Goal: Transaction & Acquisition: Purchase product/service

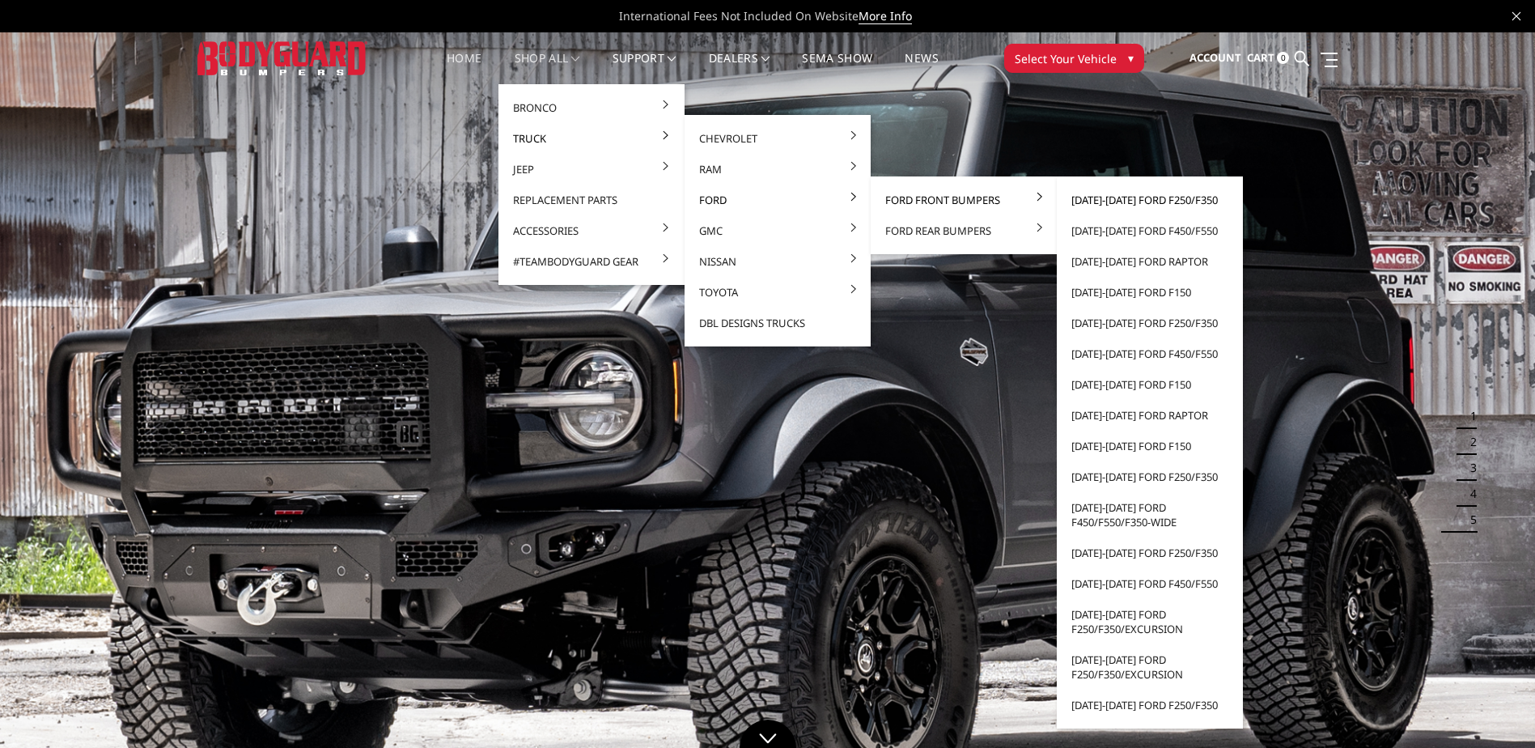
click at [1129, 197] on link "[DATE]-[DATE] Ford F250/F350" at bounding box center [1149, 200] width 173 height 31
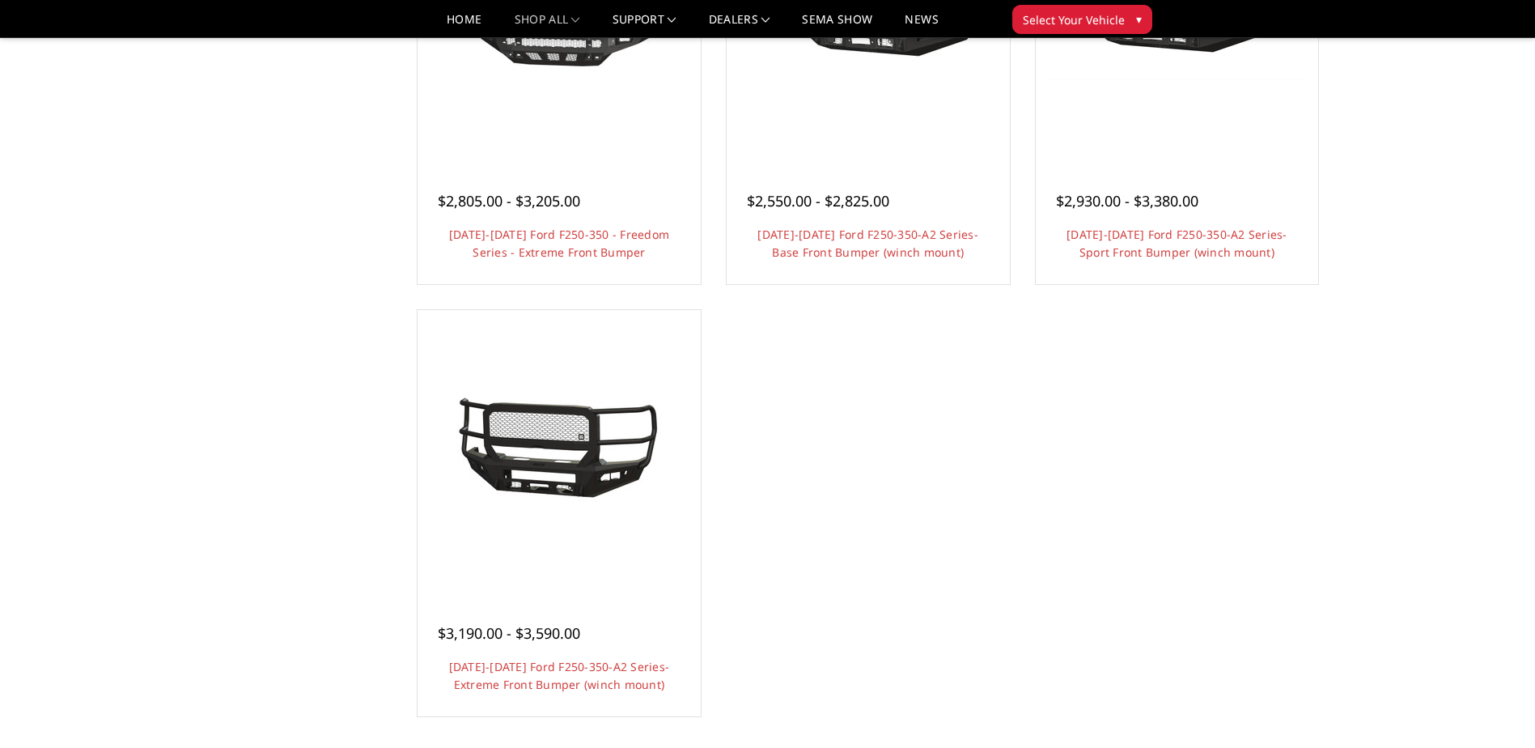
scroll to position [1214, 0]
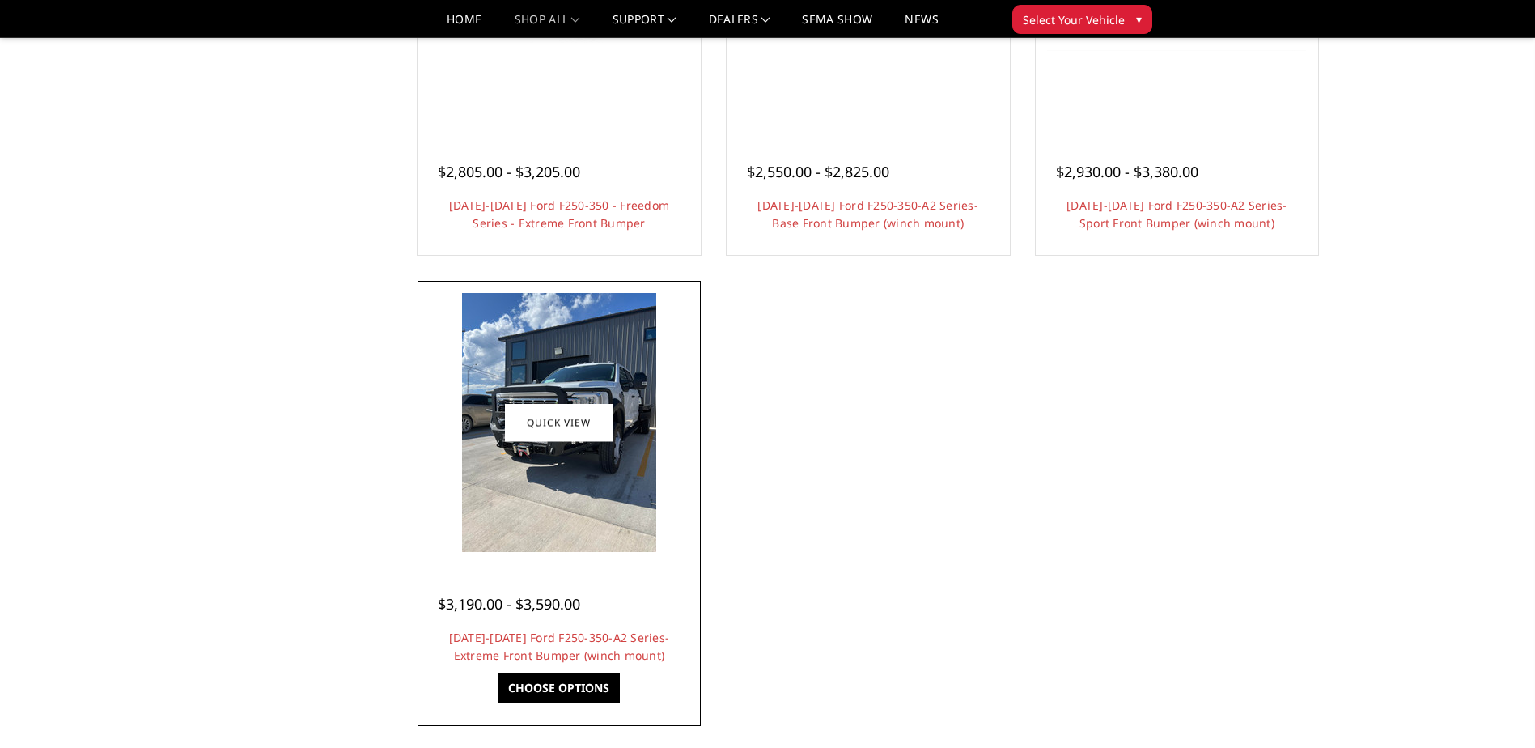
click at [630, 381] on img at bounding box center [559, 422] width 194 height 259
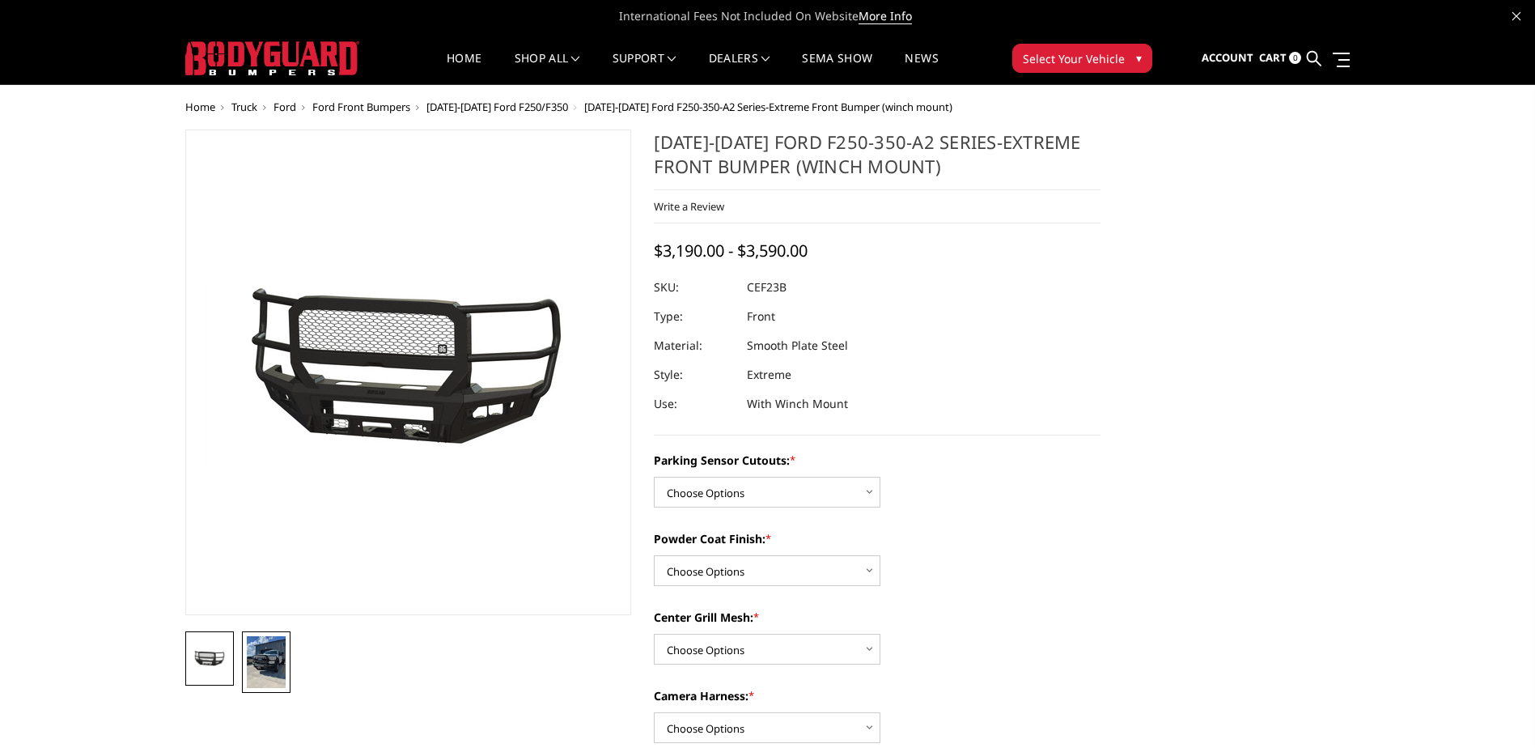
click at [270, 669] on img at bounding box center [266, 662] width 39 height 52
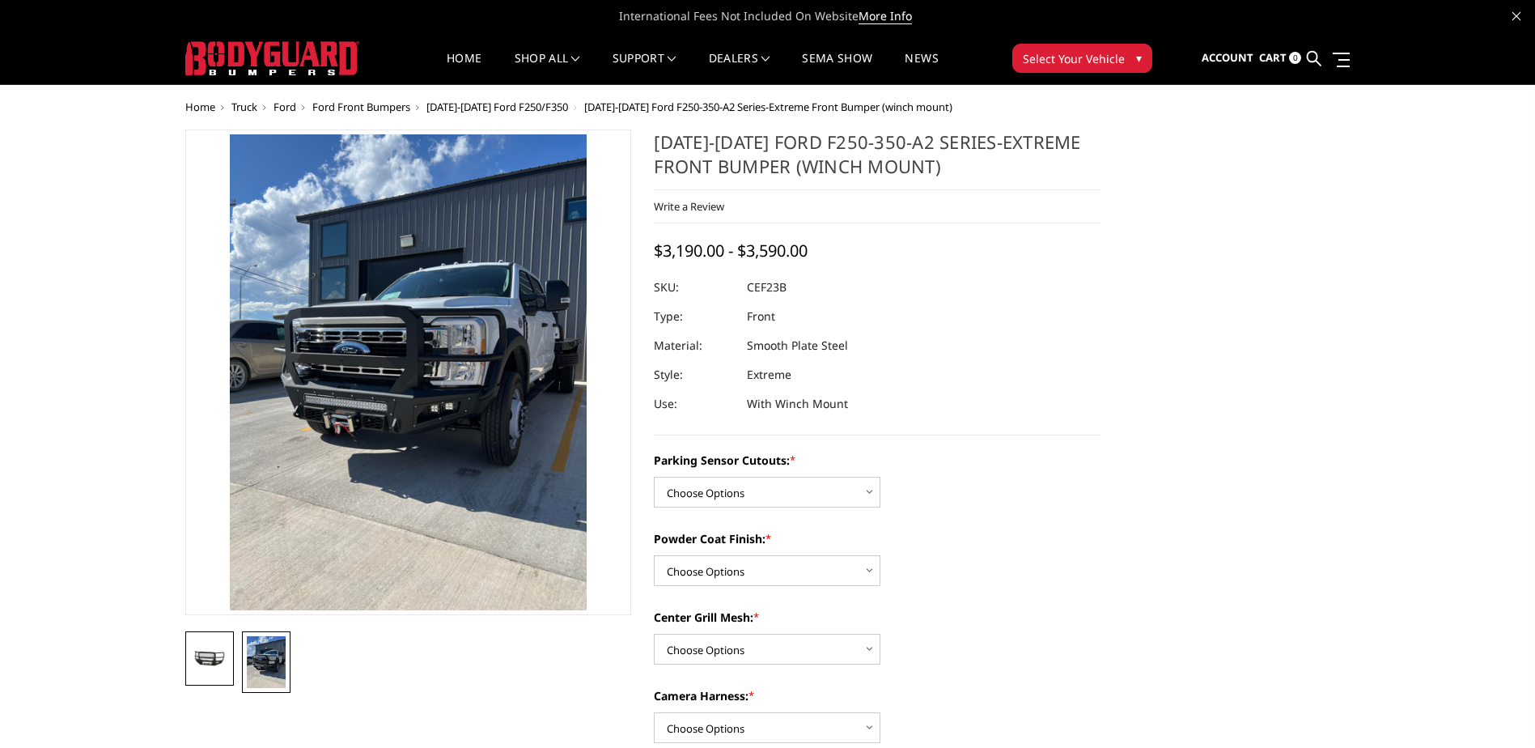
click at [210, 676] on link at bounding box center [209, 658] width 49 height 54
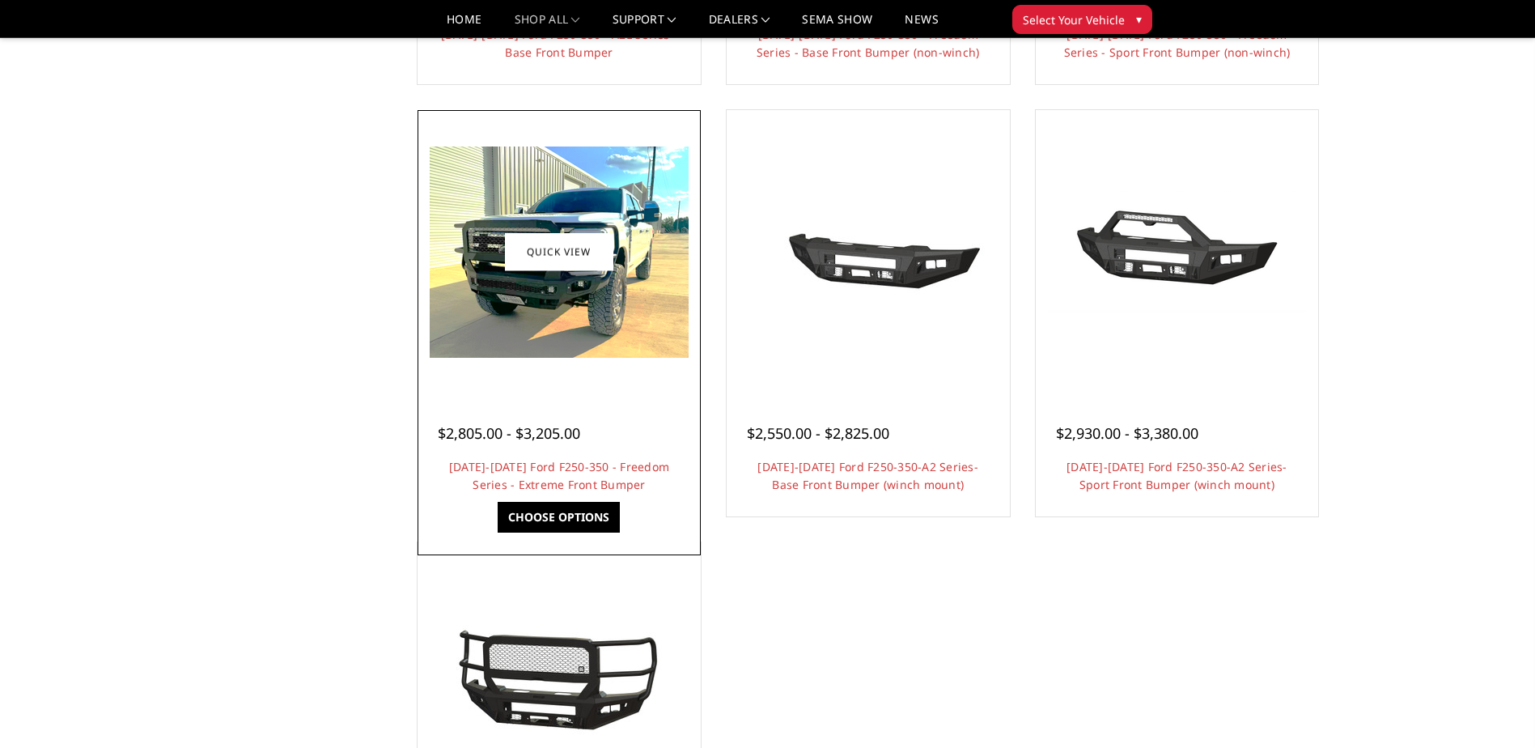
scroll to position [952, 0]
click at [632, 312] on img at bounding box center [559, 252] width 259 height 211
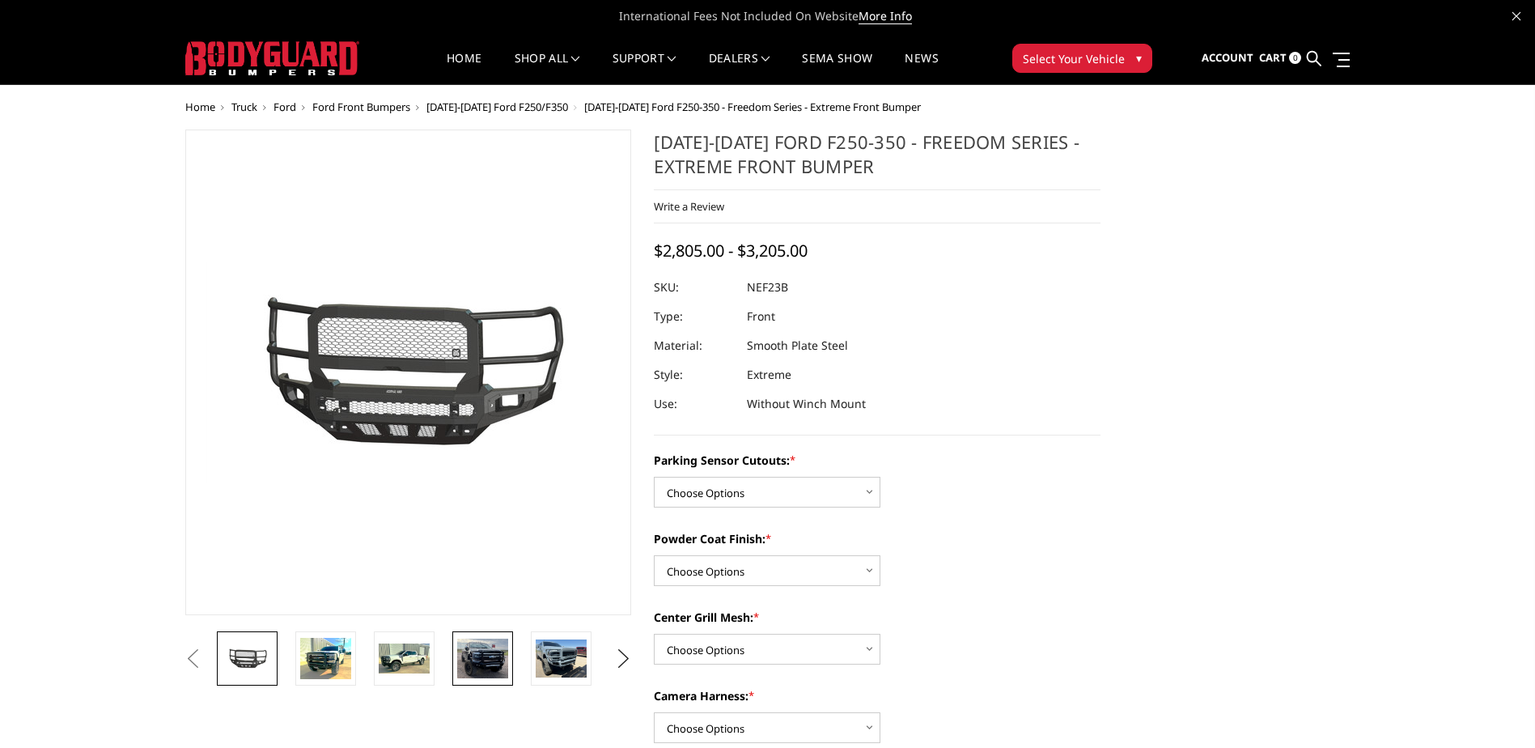
click at [473, 651] on img at bounding box center [482, 658] width 51 height 40
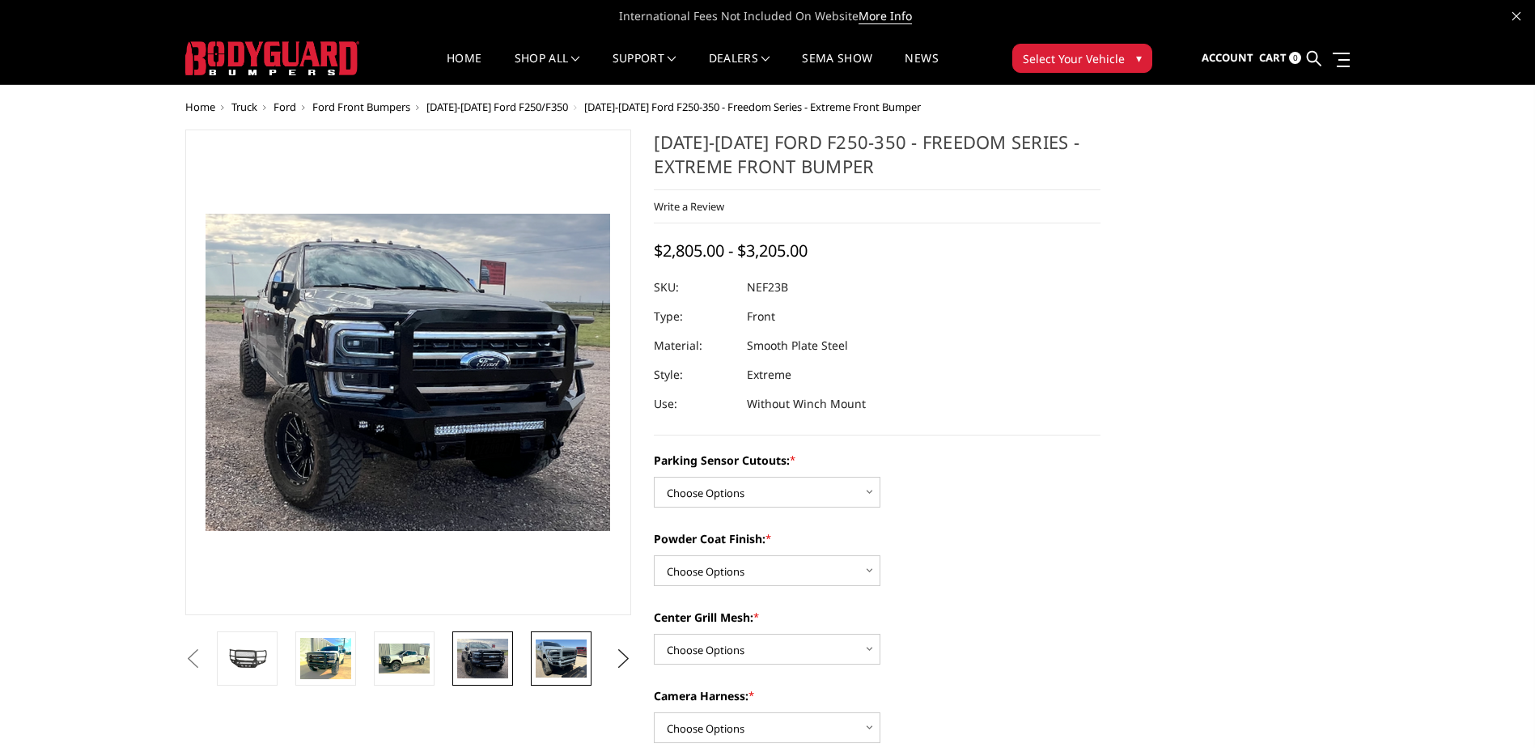
click at [558, 647] on img at bounding box center [561, 658] width 51 height 38
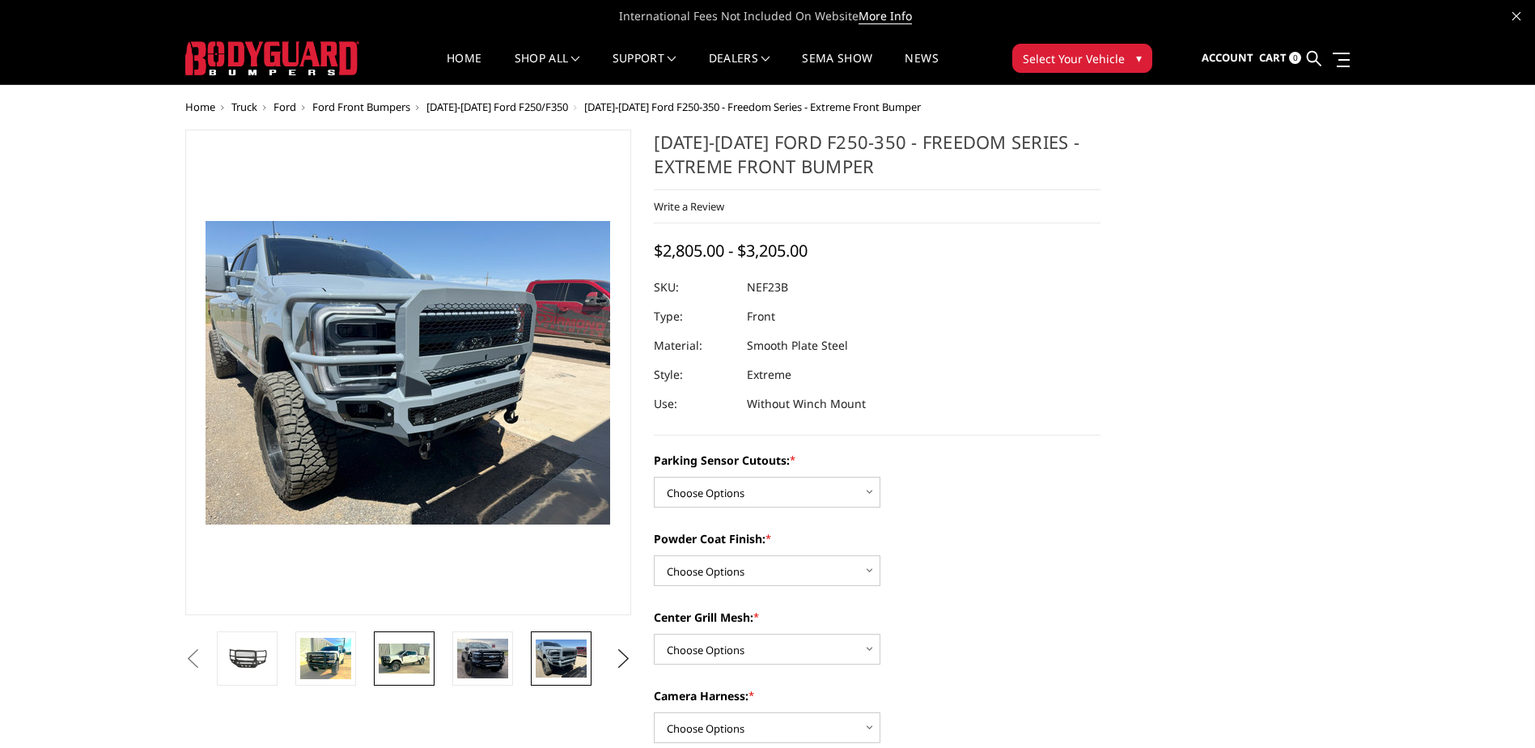
click at [380, 665] on img at bounding box center [404, 658] width 51 height 31
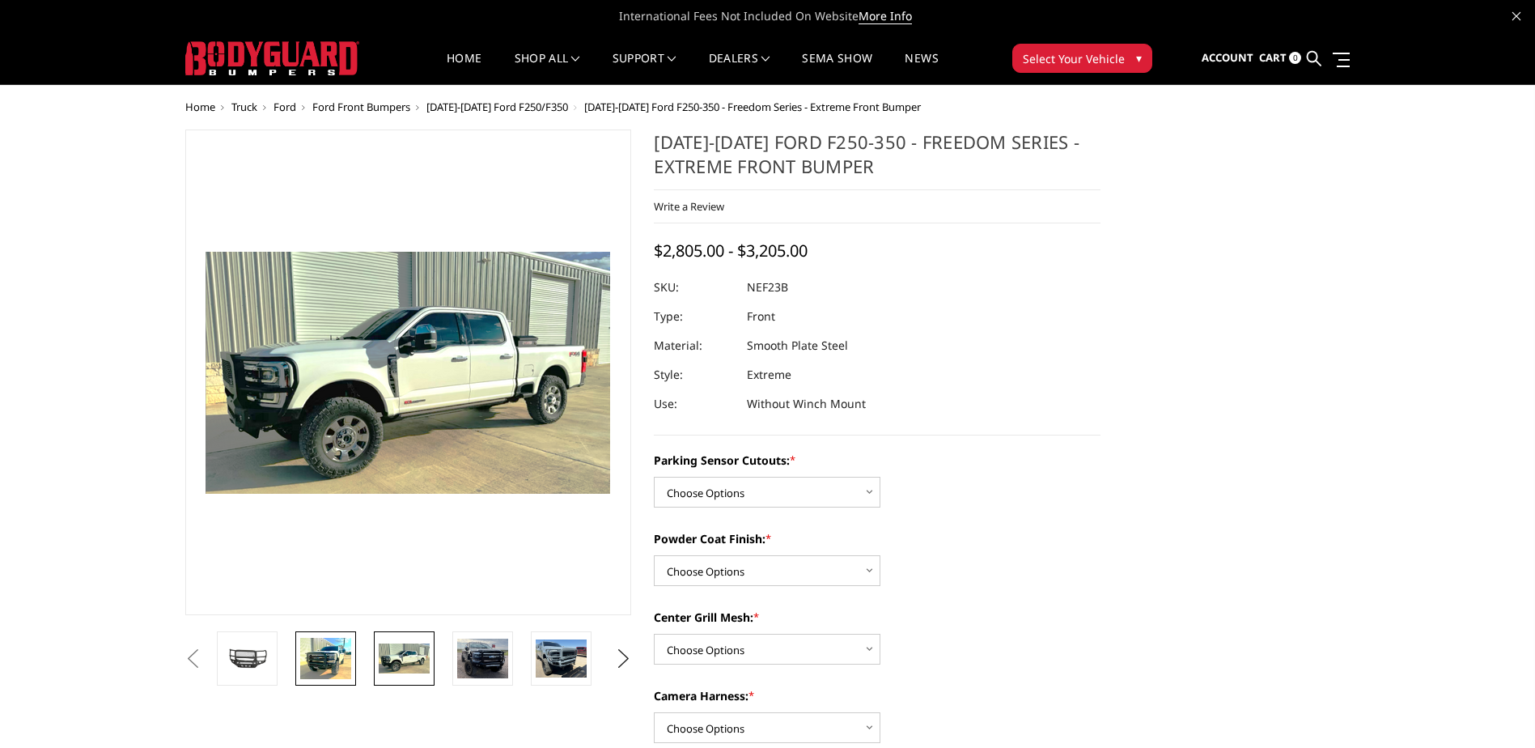
click at [320, 662] on img at bounding box center [325, 658] width 51 height 41
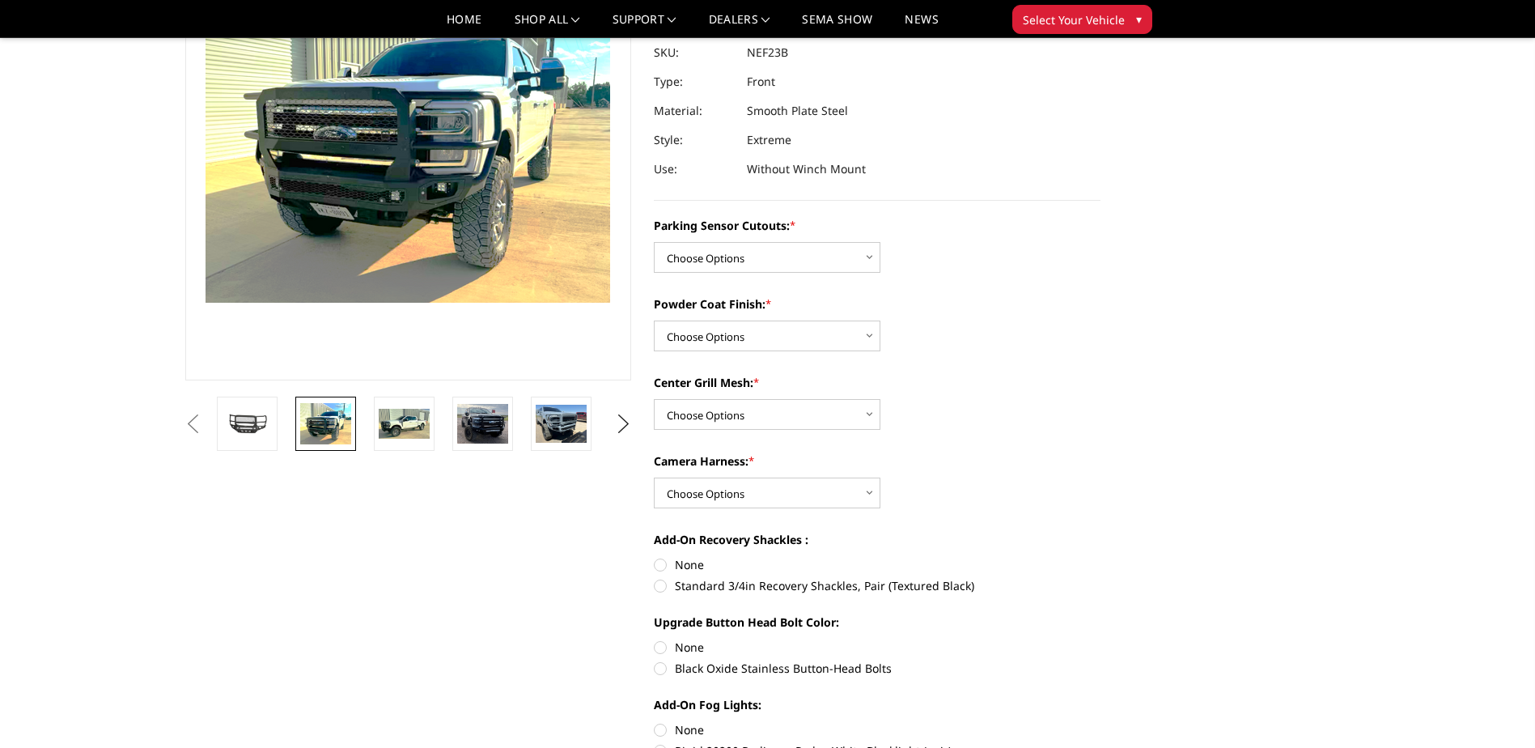
scroll to position [81, 0]
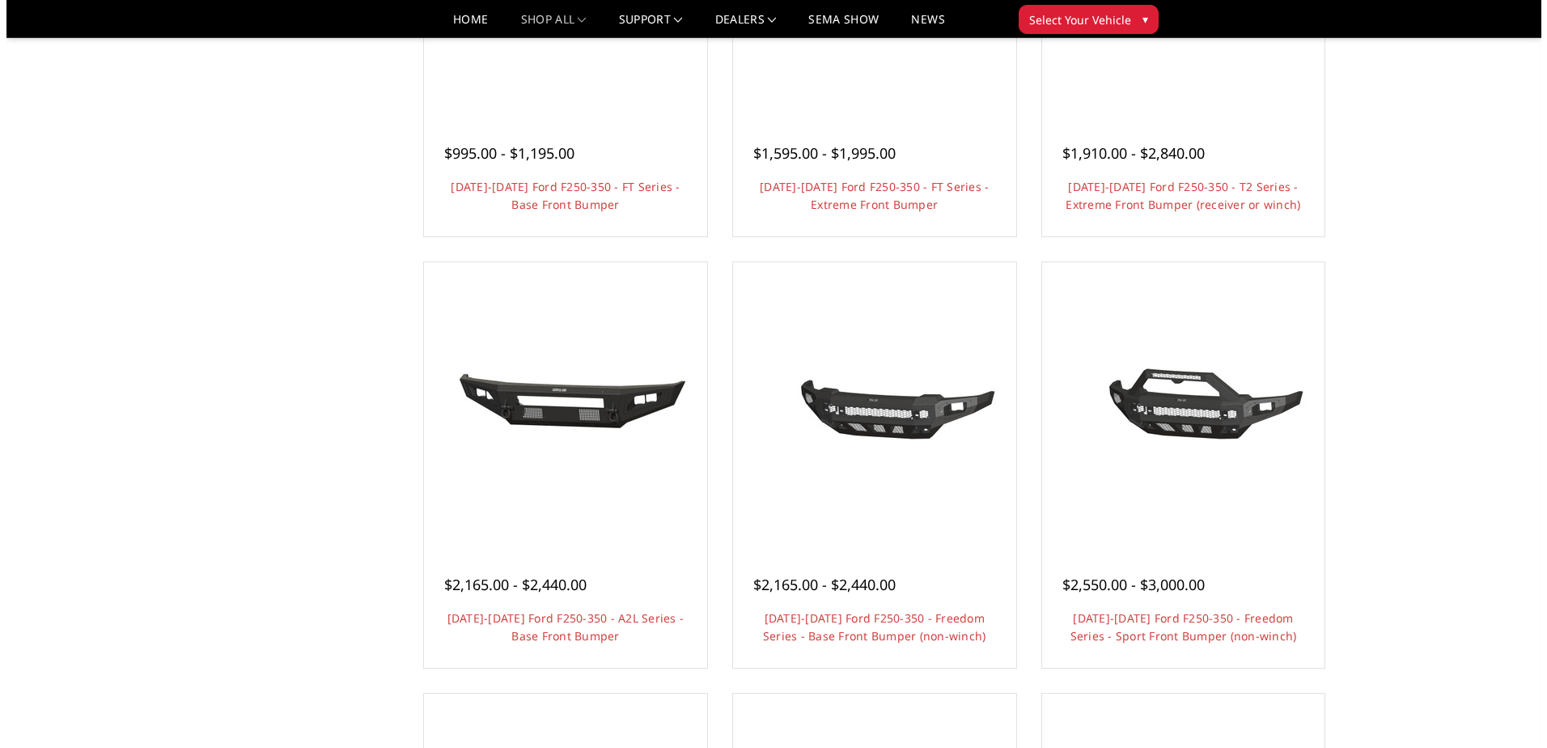
scroll to position [142, 0]
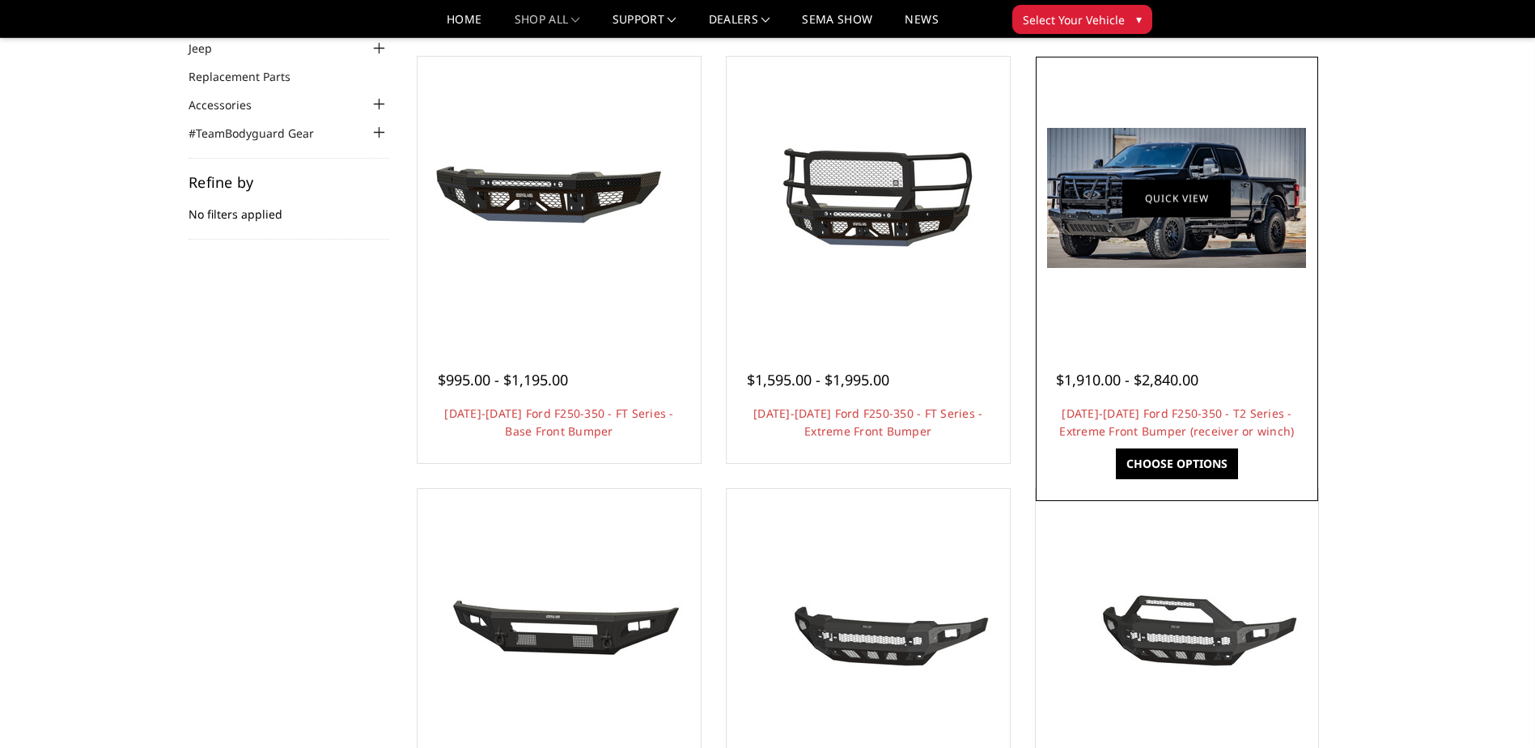
click at [1200, 210] on link "Quick view" at bounding box center [1176, 198] width 108 height 38
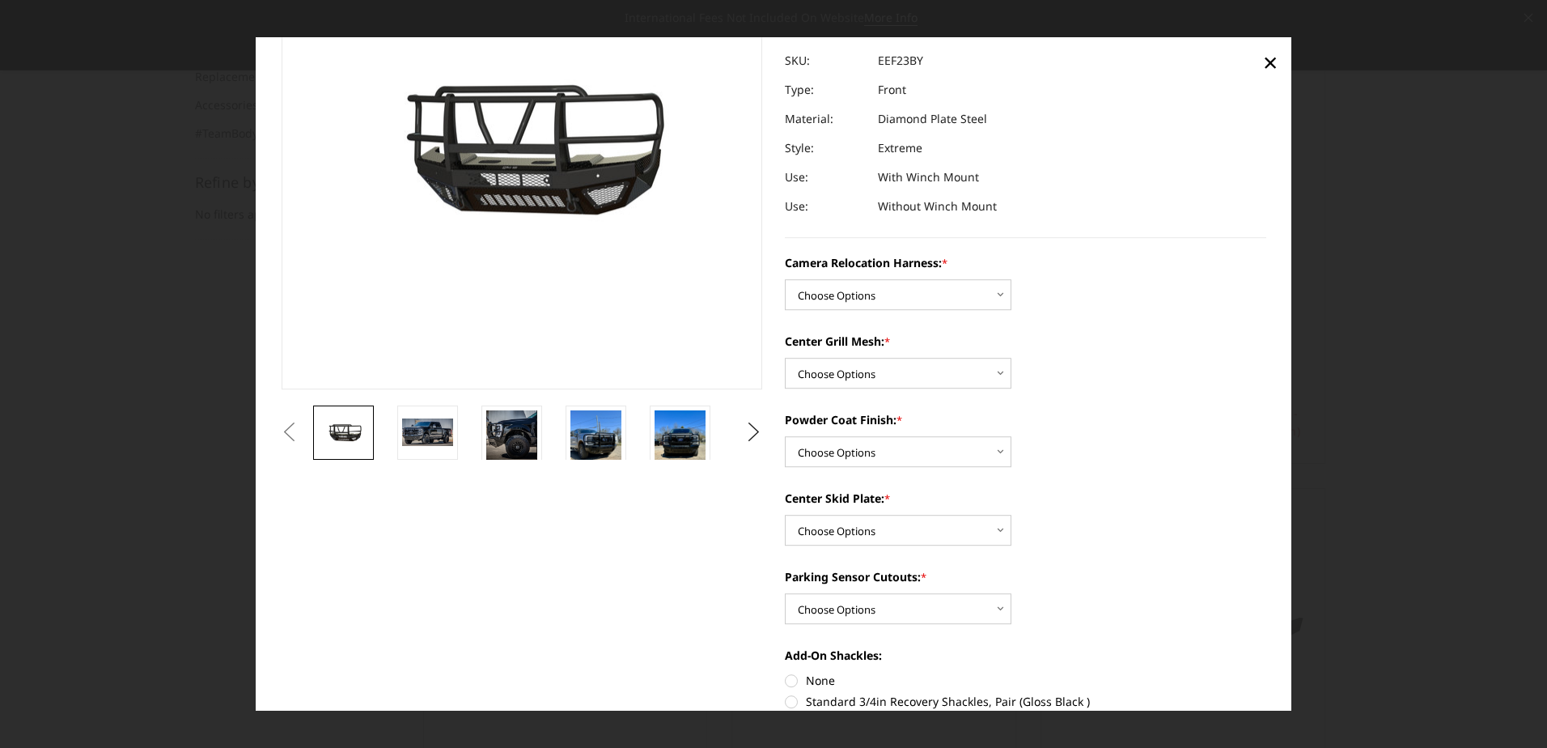
scroll to position [243, 0]
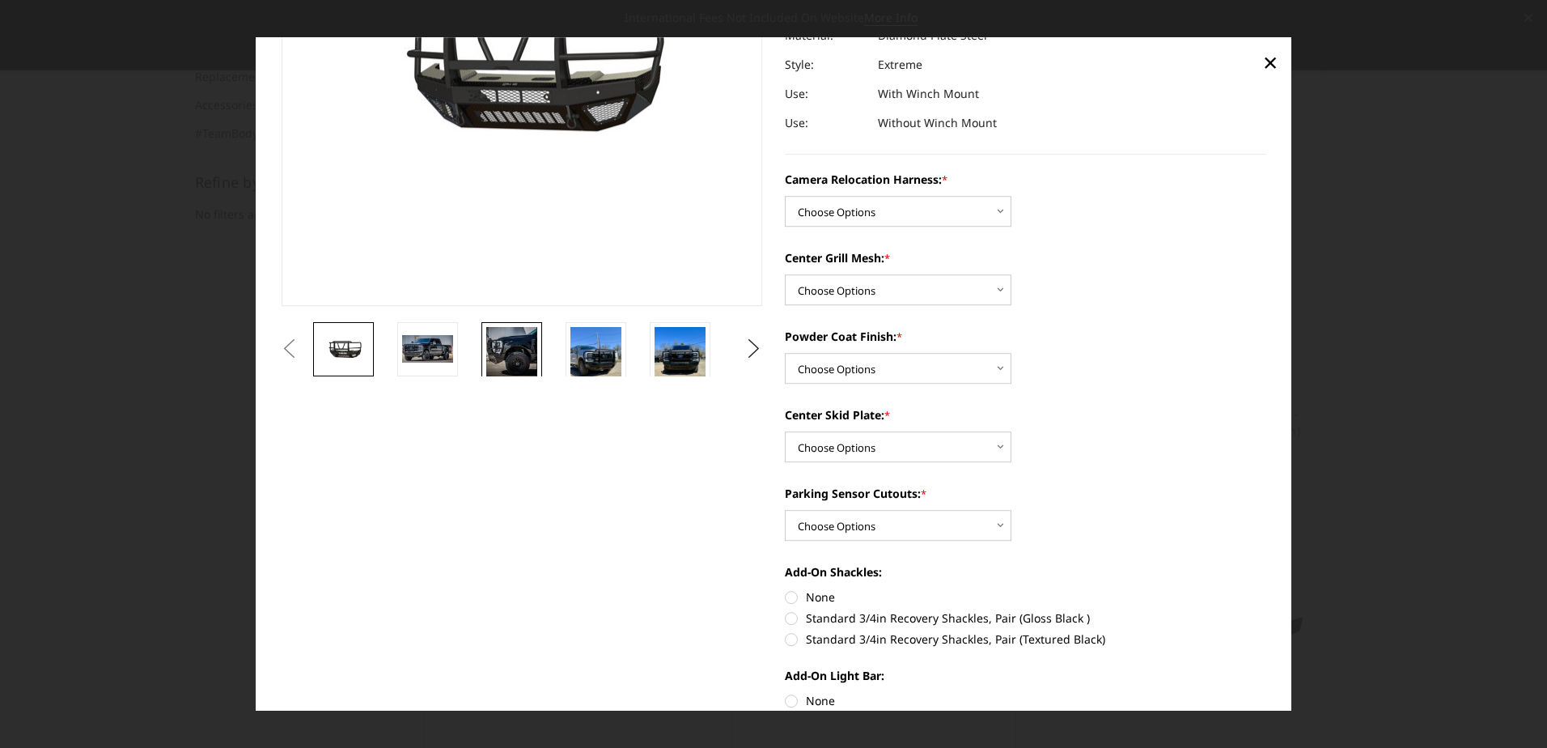
click at [529, 363] on img at bounding box center [511, 352] width 51 height 51
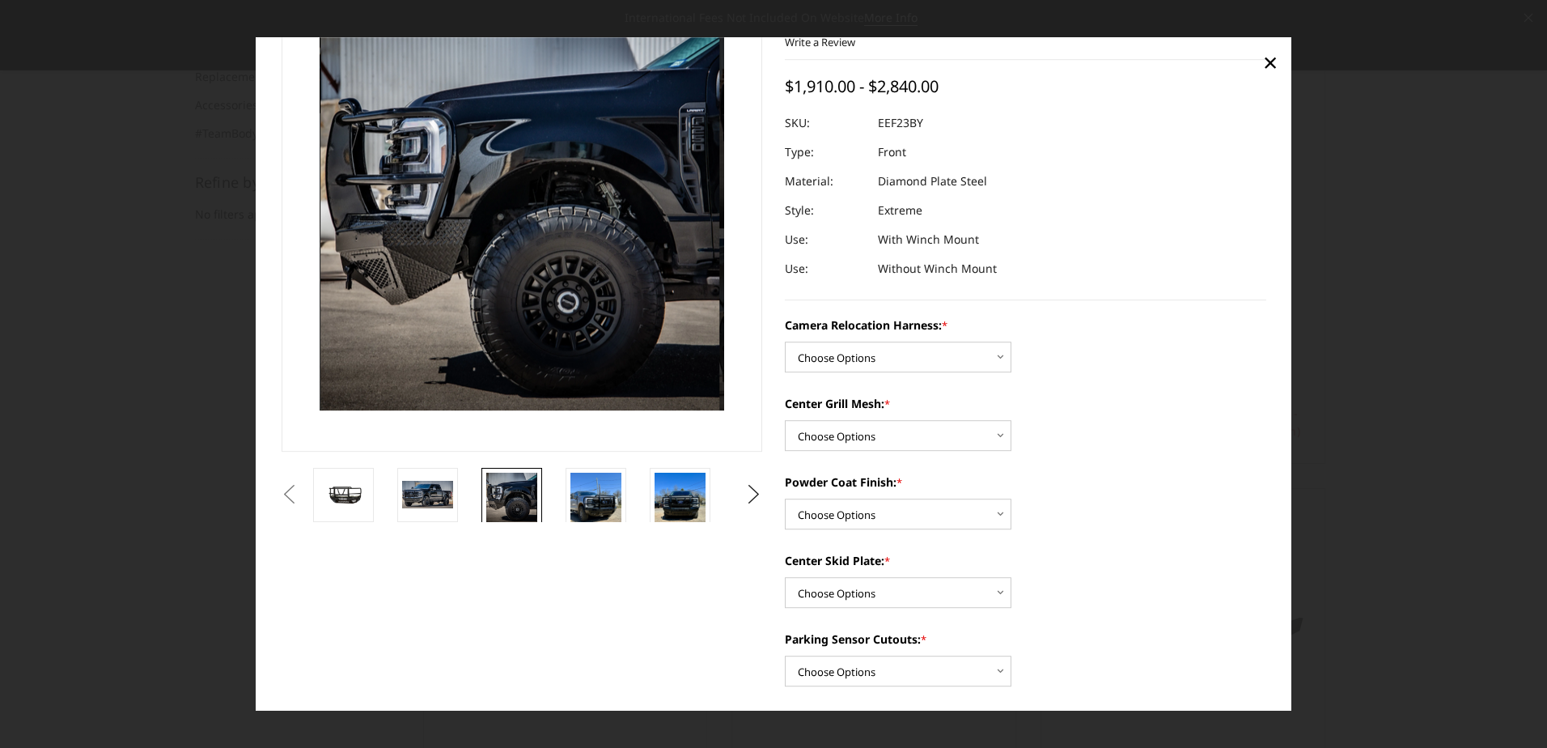
scroll to position [73, 0]
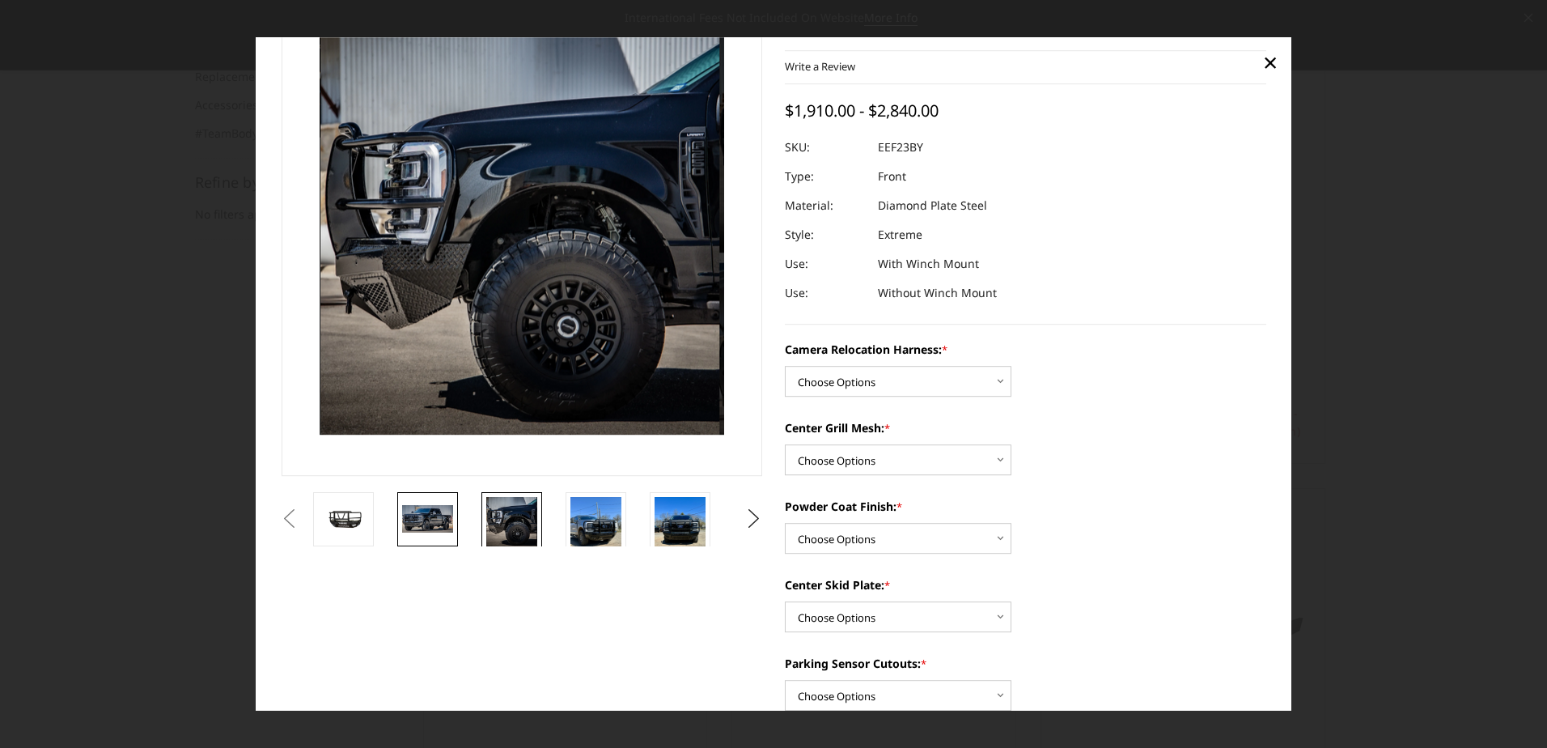
click at [431, 520] on img at bounding box center [427, 519] width 51 height 28
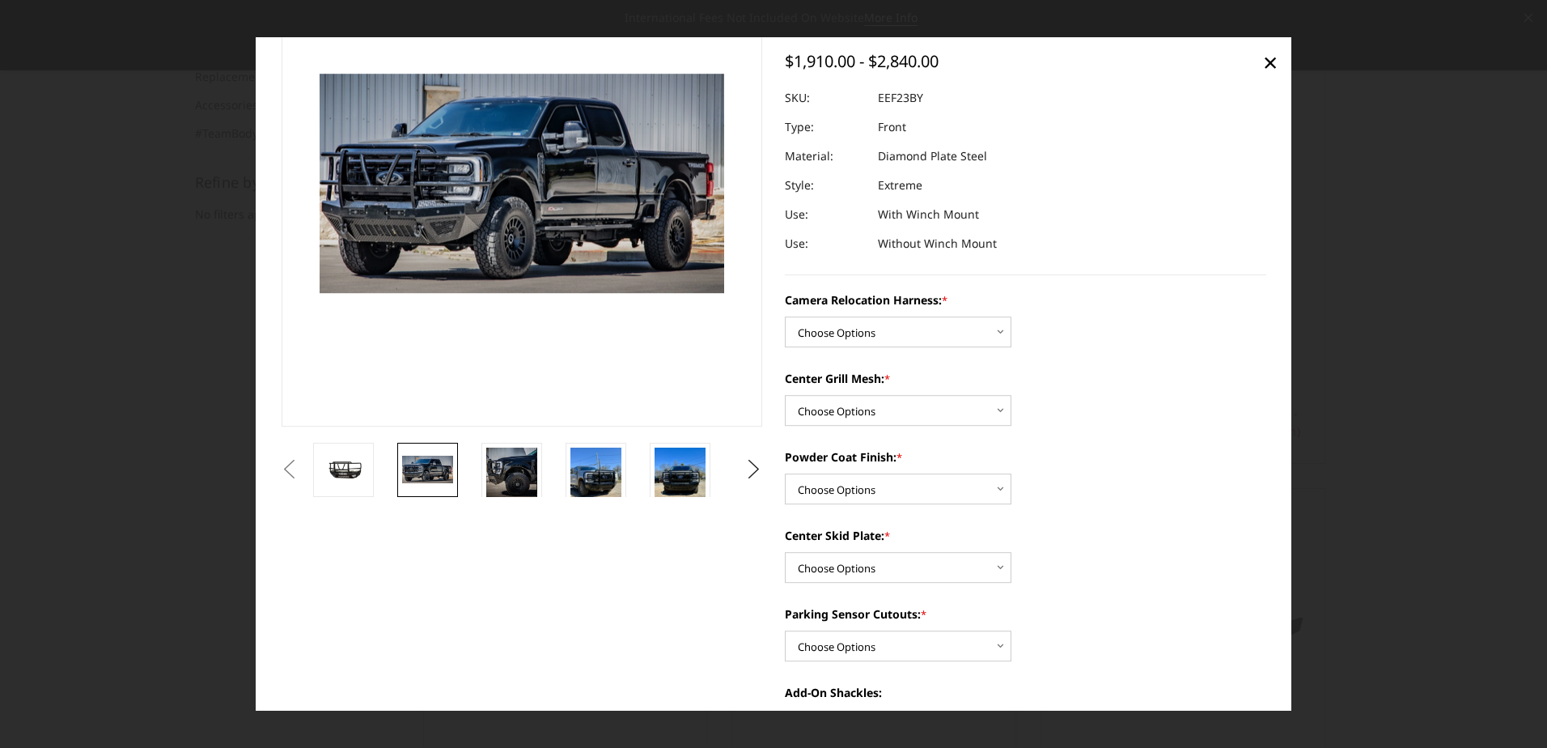
scroll to position [84, 0]
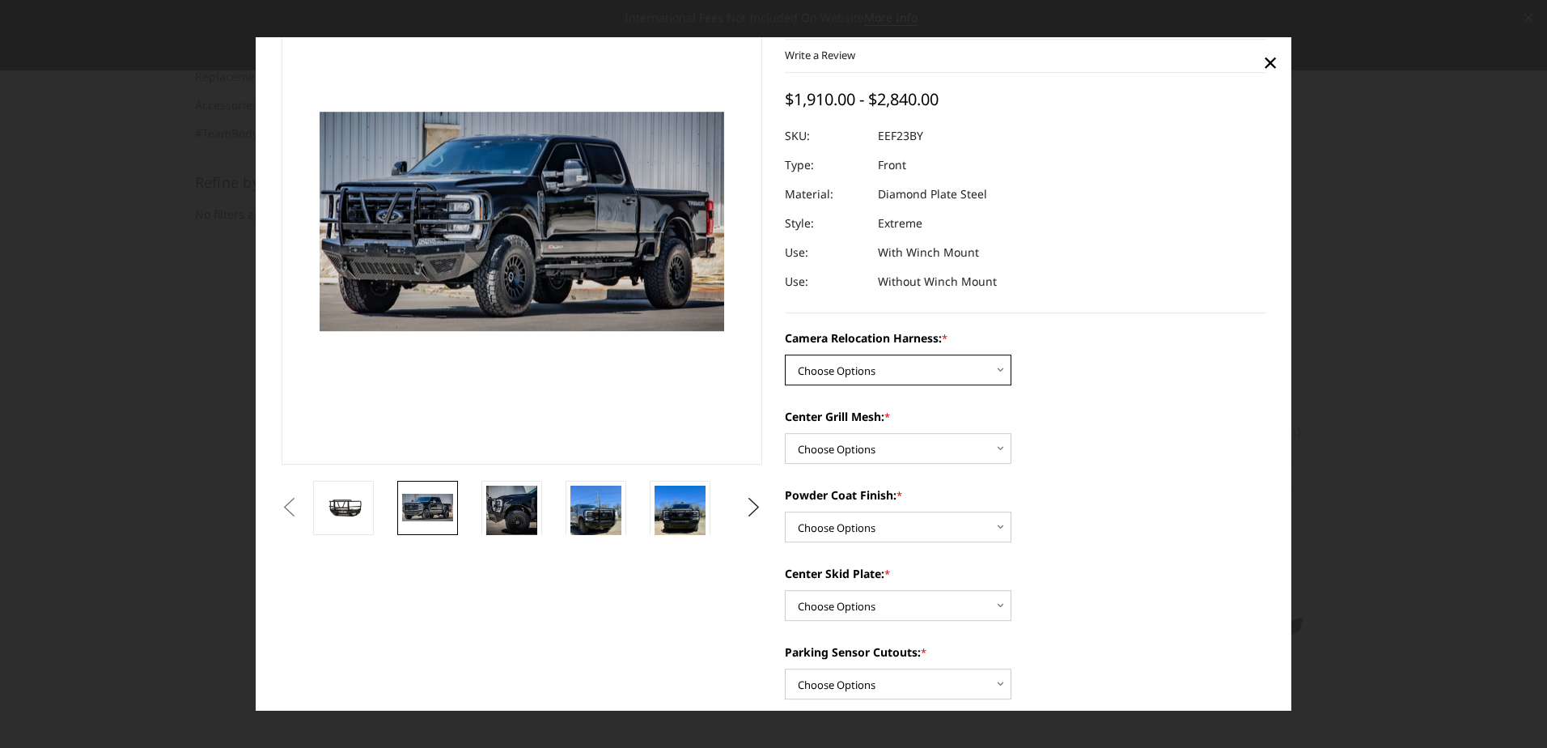
click at [988, 371] on select "Choose Options Without camera harness With camera harness" at bounding box center [898, 370] width 227 height 31
select select "3753"
click at [785, 355] on select "Choose Options Without camera harness With camera harness" at bounding box center [898, 370] width 227 height 31
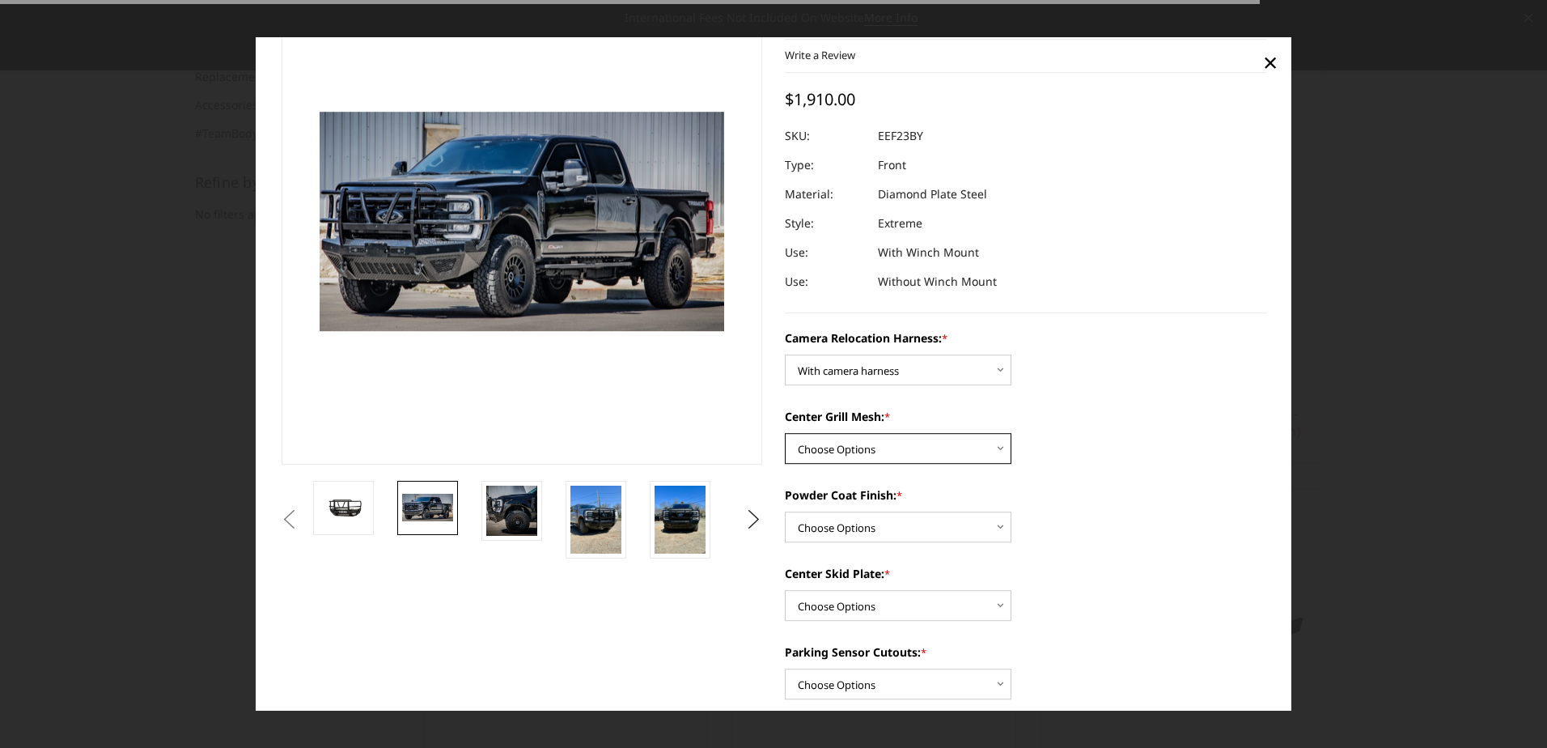
click at [949, 451] on select "Choose Options Without expanded metal With expanded metal" at bounding box center [898, 449] width 227 height 31
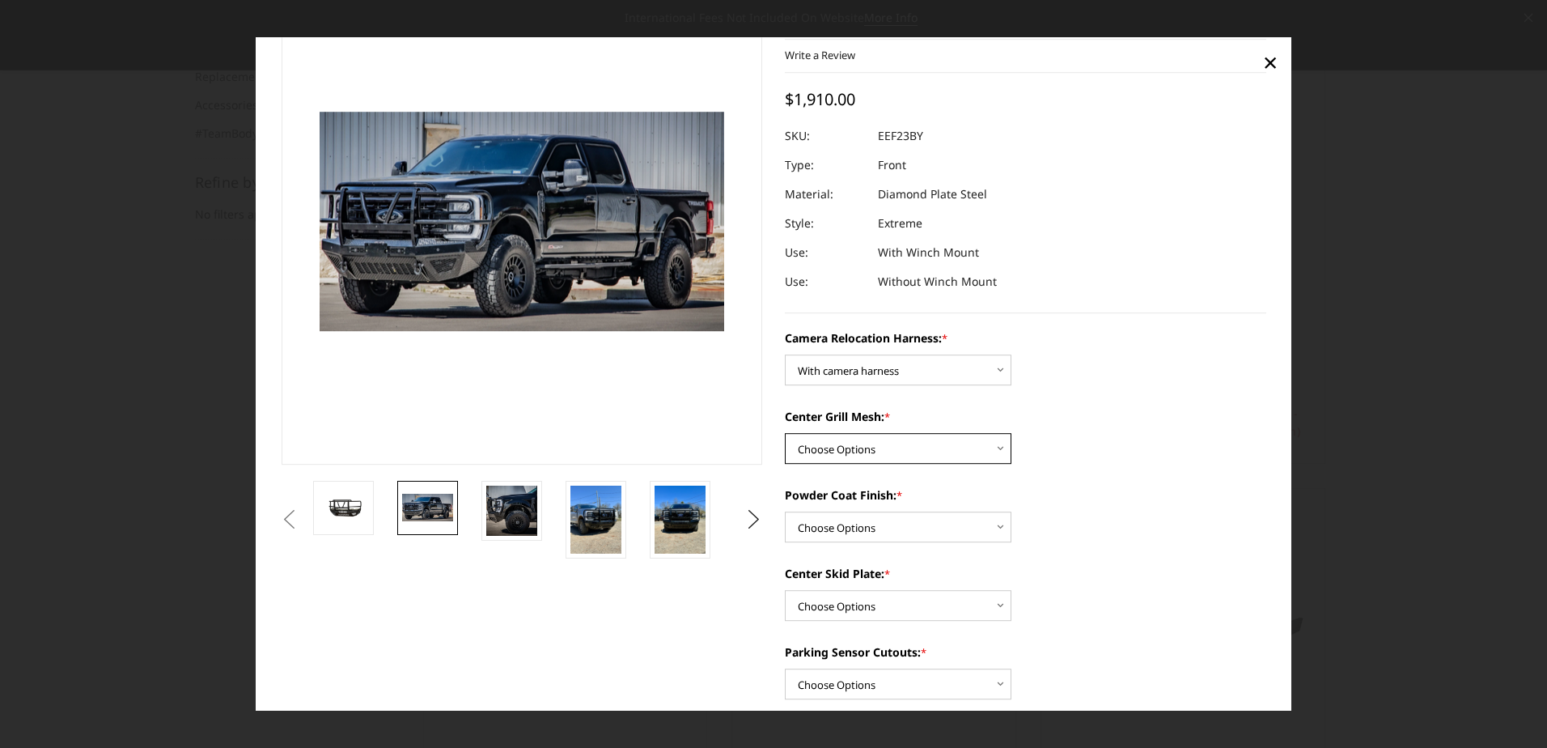
select select "3752"
click at [785, 434] on select "Choose Options Without expanded metal With expanded metal" at bounding box center [898, 449] width 227 height 31
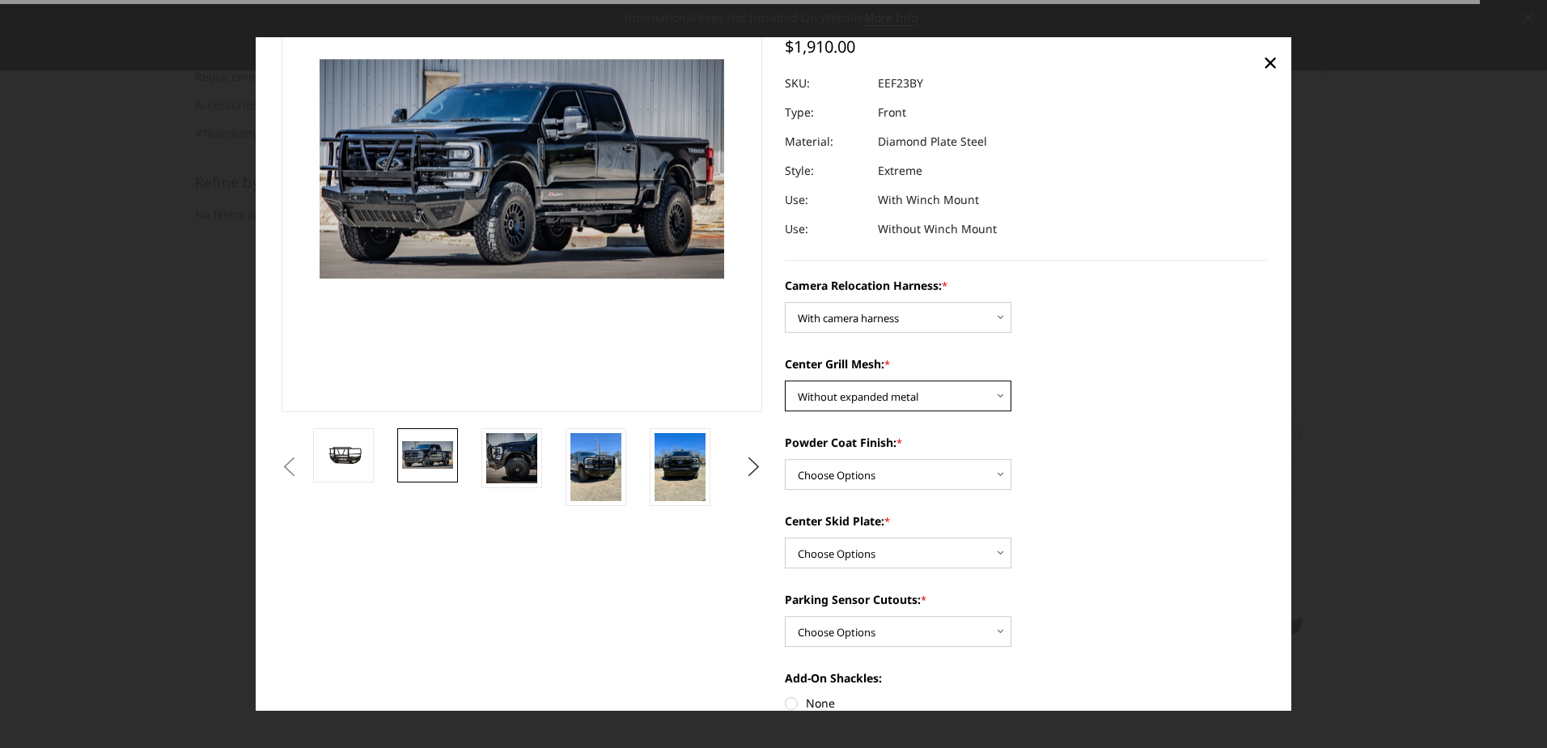
scroll to position [165, 0]
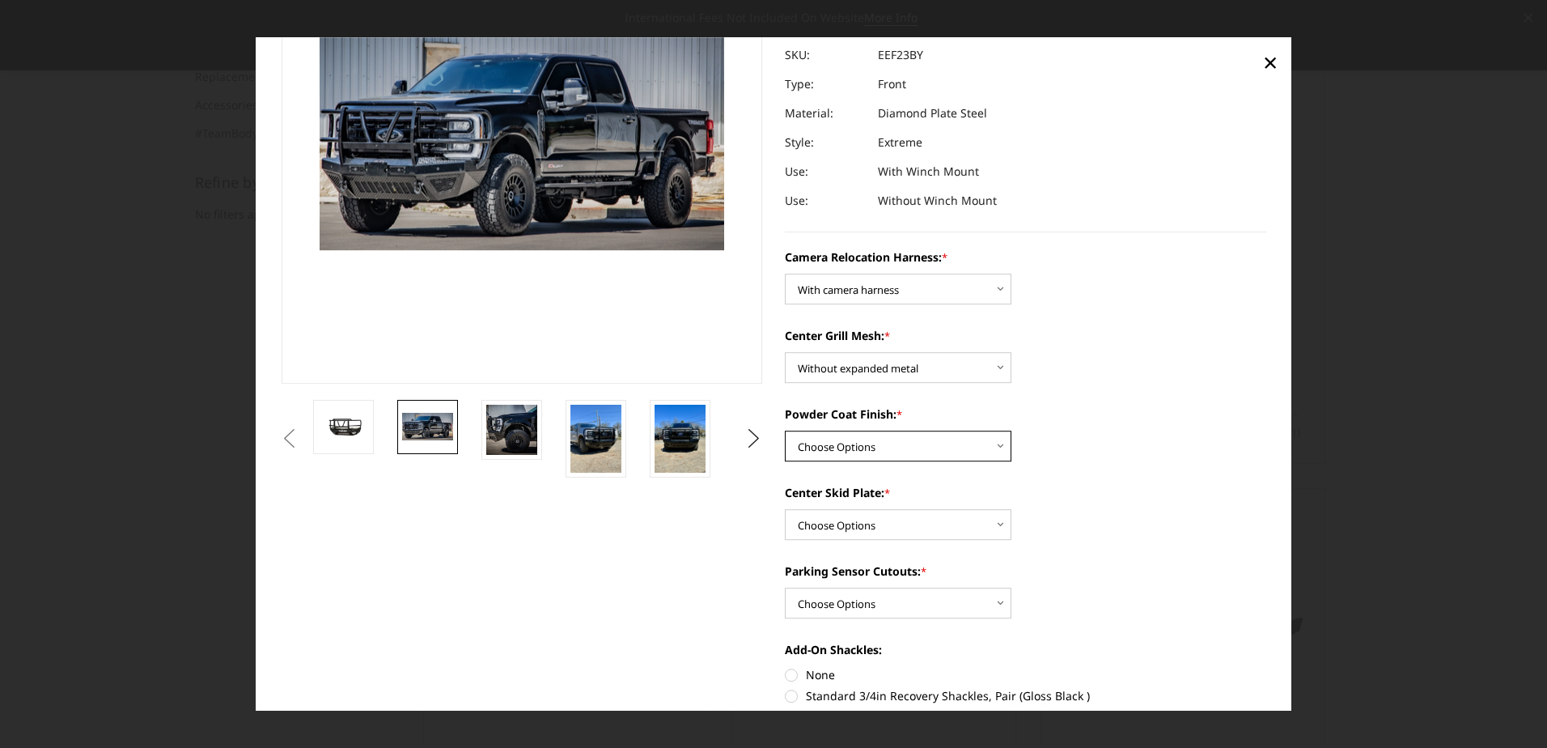
click at [932, 447] on select "Choose Options Textured Black Powder Coat Gloss Black Powder Coat Bare Metal" at bounding box center [898, 446] width 227 height 31
click at [1072, 487] on label "Center Skid Plate: *" at bounding box center [1025, 493] width 481 height 17
click at [1012, 510] on select "Choose Options Winch Mount Skid Plate Standard Skid Plate (included) 2" Receive…" at bounding box center [898, 525] width 227 height 31
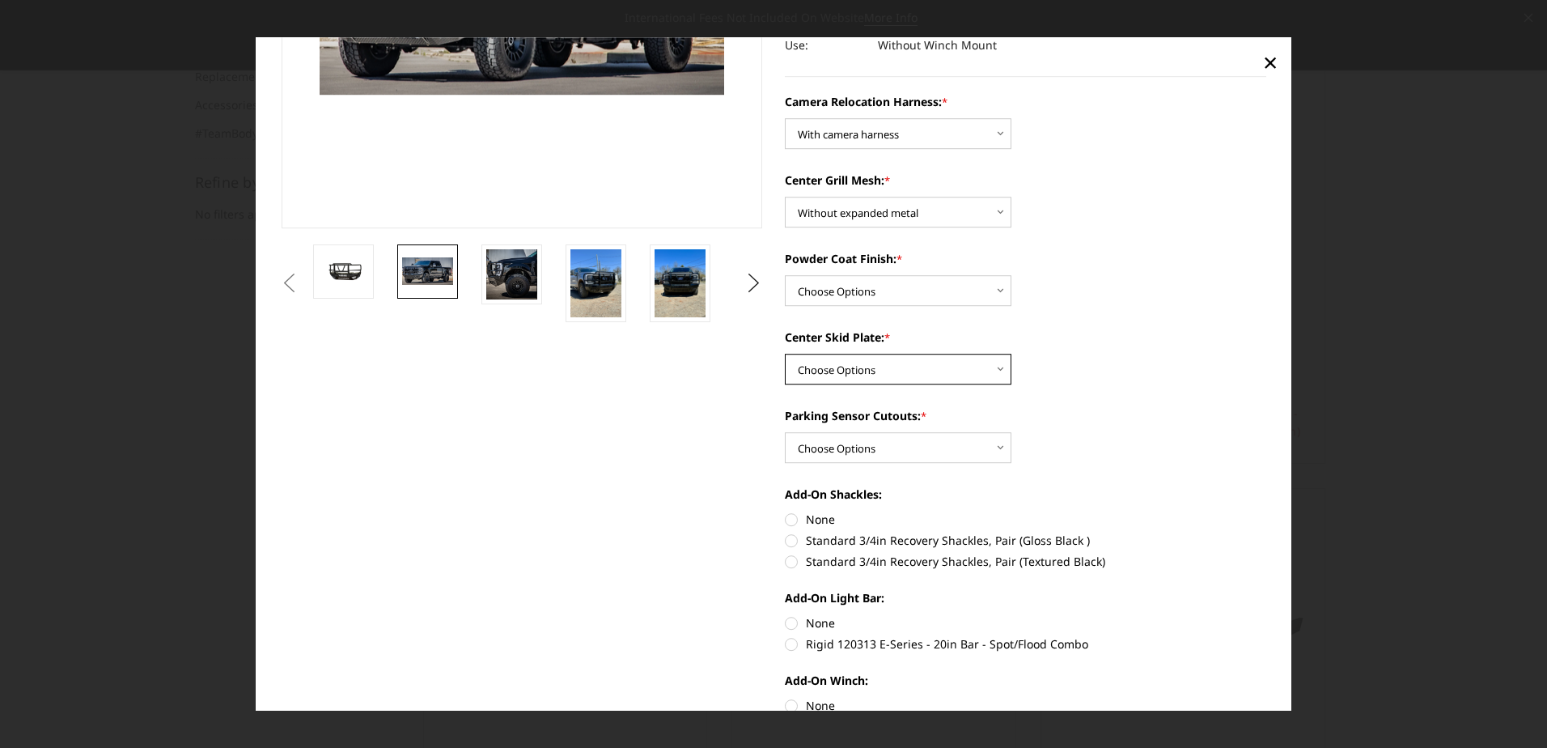
scroll to position [327, 0]
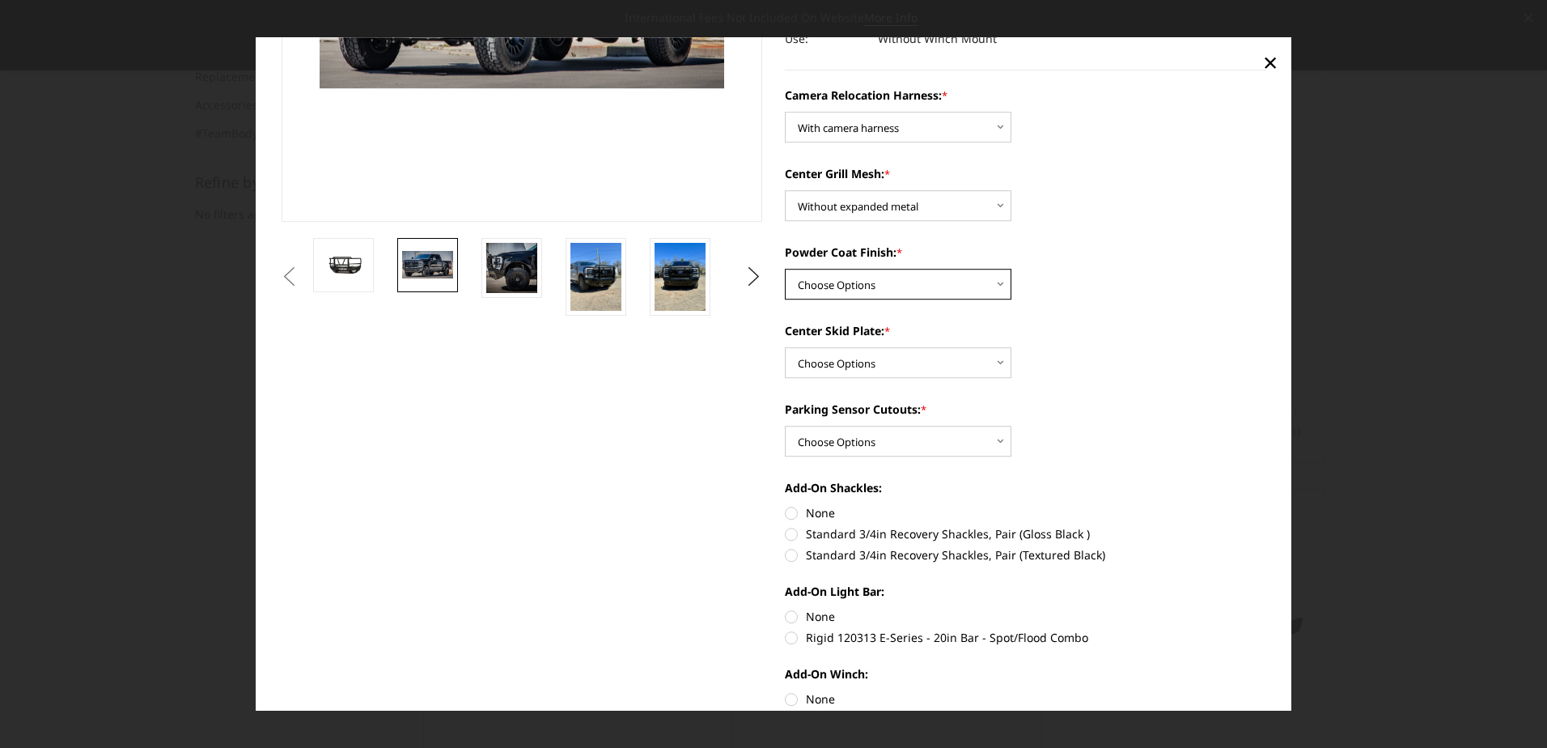
click at [978, 282] on select "Choose Options Textured Black Powder Coat Gloss Black Powder Coat Bare Metal" at bounding box center [898, 284] width 227 height 31
select select "3749"
click at [785, 269] on select "Choose Options Textured Black Powder Coat Gloss Black Powder Coat Bare Metal" at bounding box center [898, 284] width 227 height 31
click at [979, 357] on select "Choose Options Winch Mount Skid Plate Standard Skid Plate (included) 2" Receive…" at bounding box center [898, 363] width 227 height 31
select select "3746"
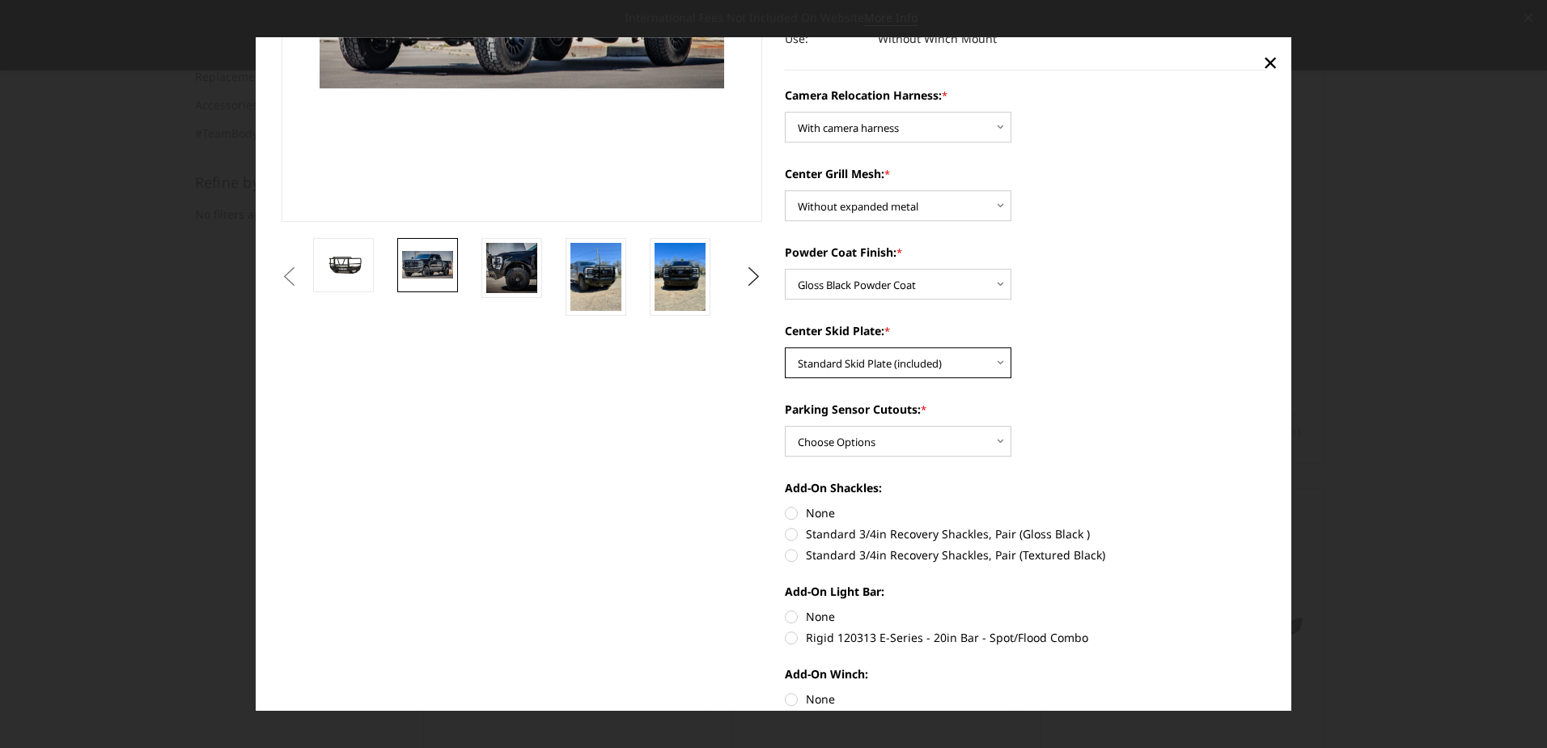
click at [785, 348] on select "Choose Options Winch Mount Skid Plate Standard Skid Plate (included) 2" Receive…" at bounding box center [898, 363] width 227 height 31
click at [937, 443] on select "Choose Options Yes - With Parking Sensor Cutouts" at bounding box center [898, 441] width 227 height 31
select select "3744"
click at [785, 426] on select "Choose Options Yes - With Parking Sensor Cutouts" at bounding box center [898, 441] width 227 height 31
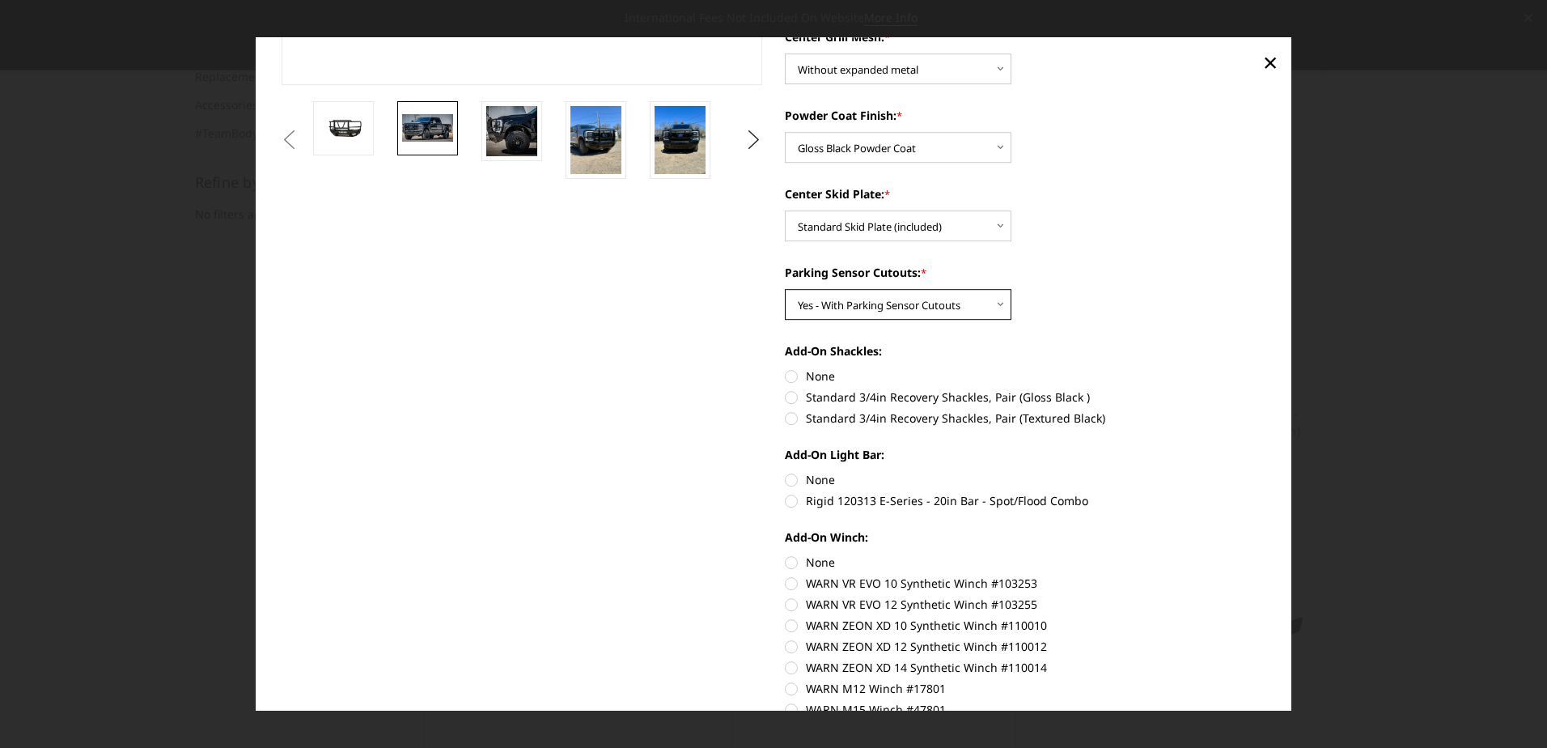
scroll to position [489, 0]
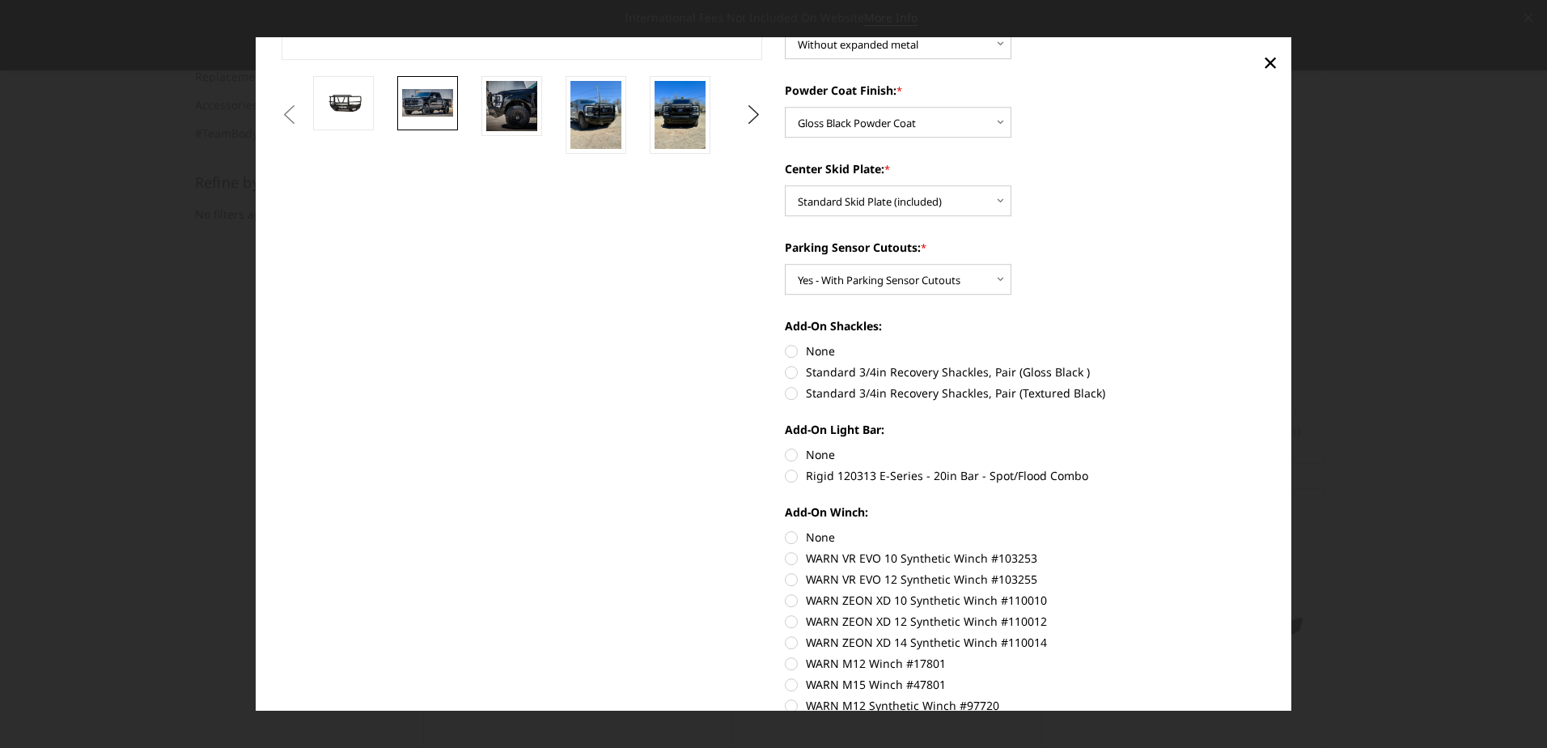
click at [788, 354] on label "None" at bounding box center [1025, 351] width 481 height 17
click at [786, 344] on input "None" at bounding box center [785, 343] width 1 height 1
radio input "true"
click at [792, 477] on label "Rigid 120313 E-Series - 20in Bar - Spot/Flood Combo" at bounding box center [1025, 476] width 481 height 17
click at [1266, 447] on input "Rigid 120313 E-Series - 20in Bar - Spot/Flood Combo" at bounding box center [1266, 447] width 1 height 1
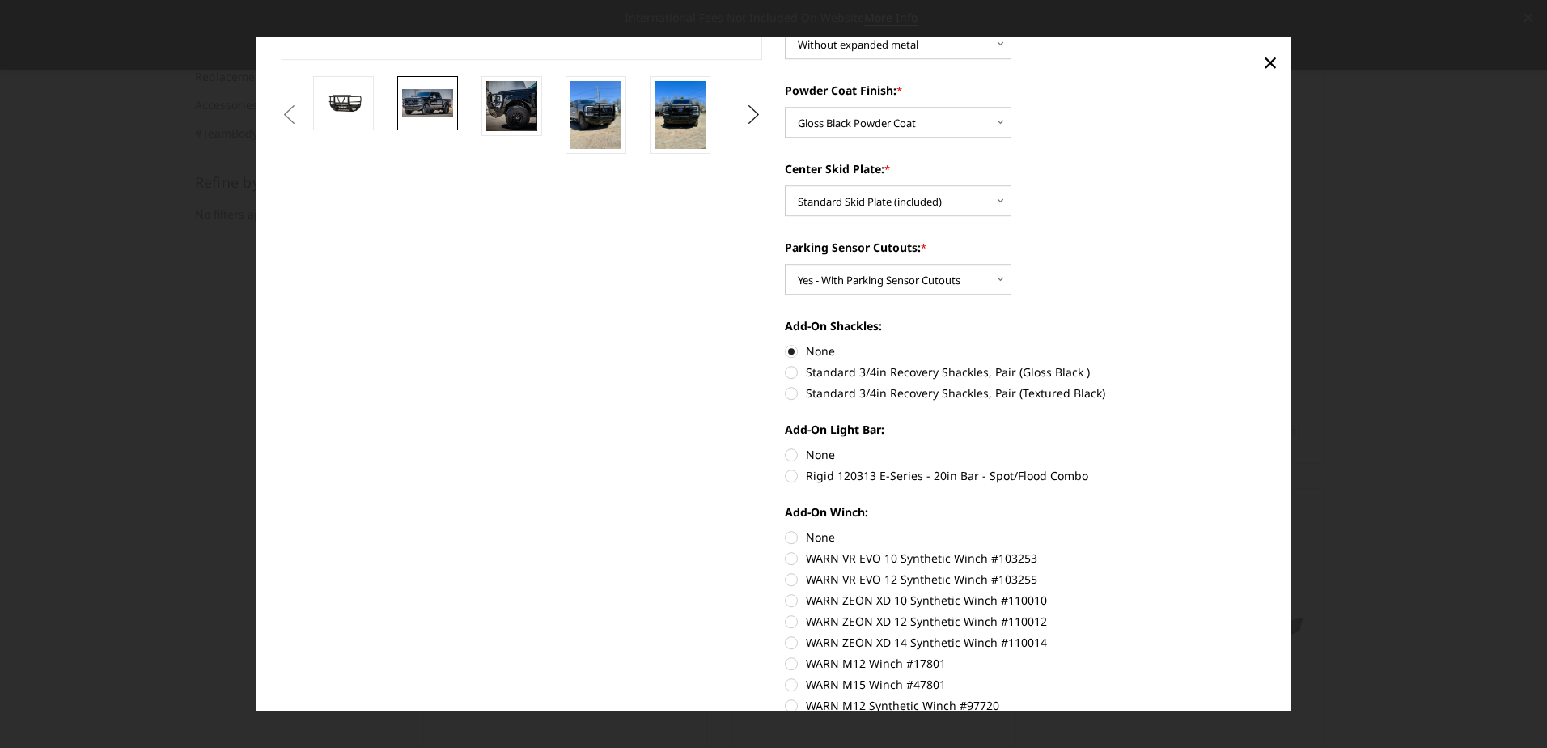
radio input "true"
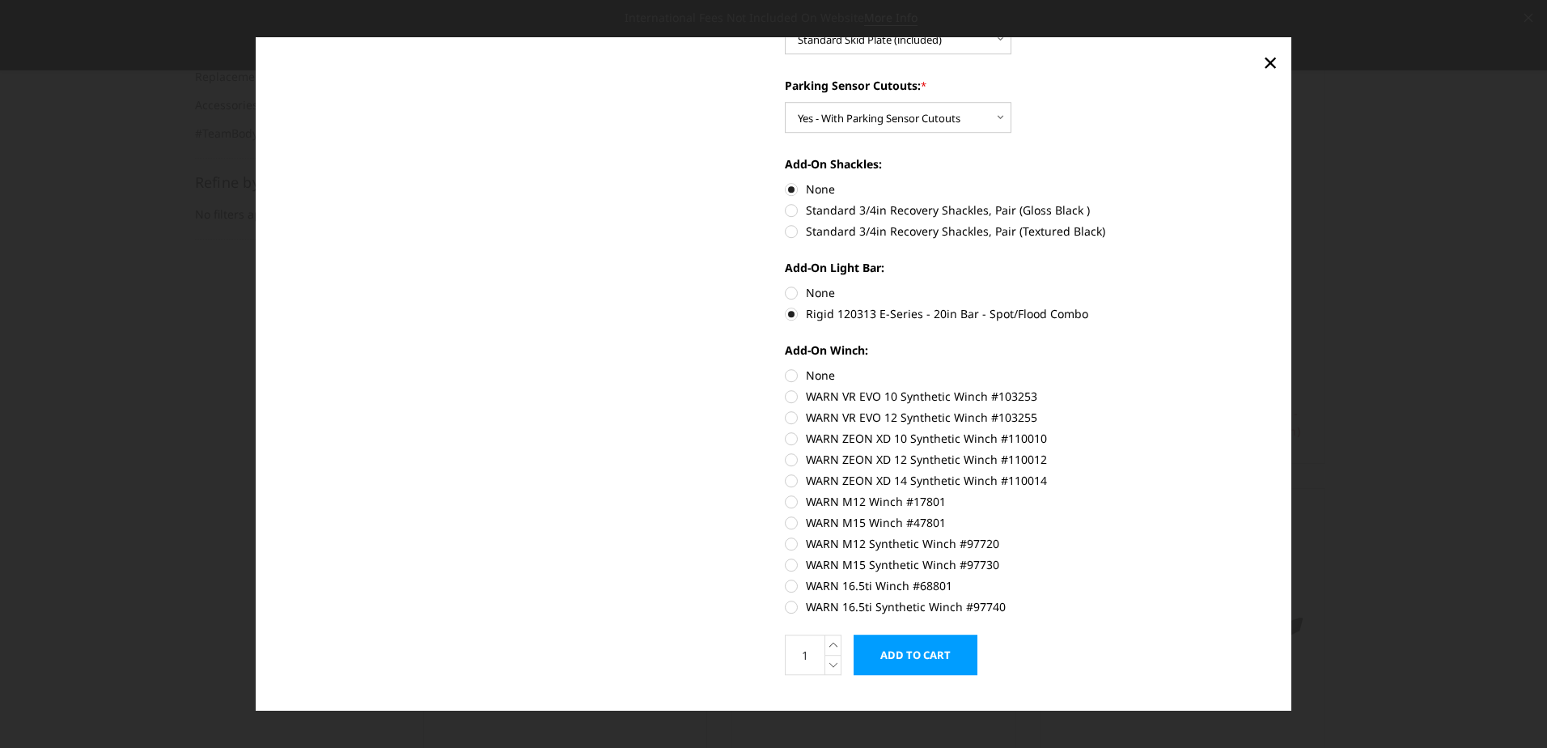
scroll to position [84, 0]
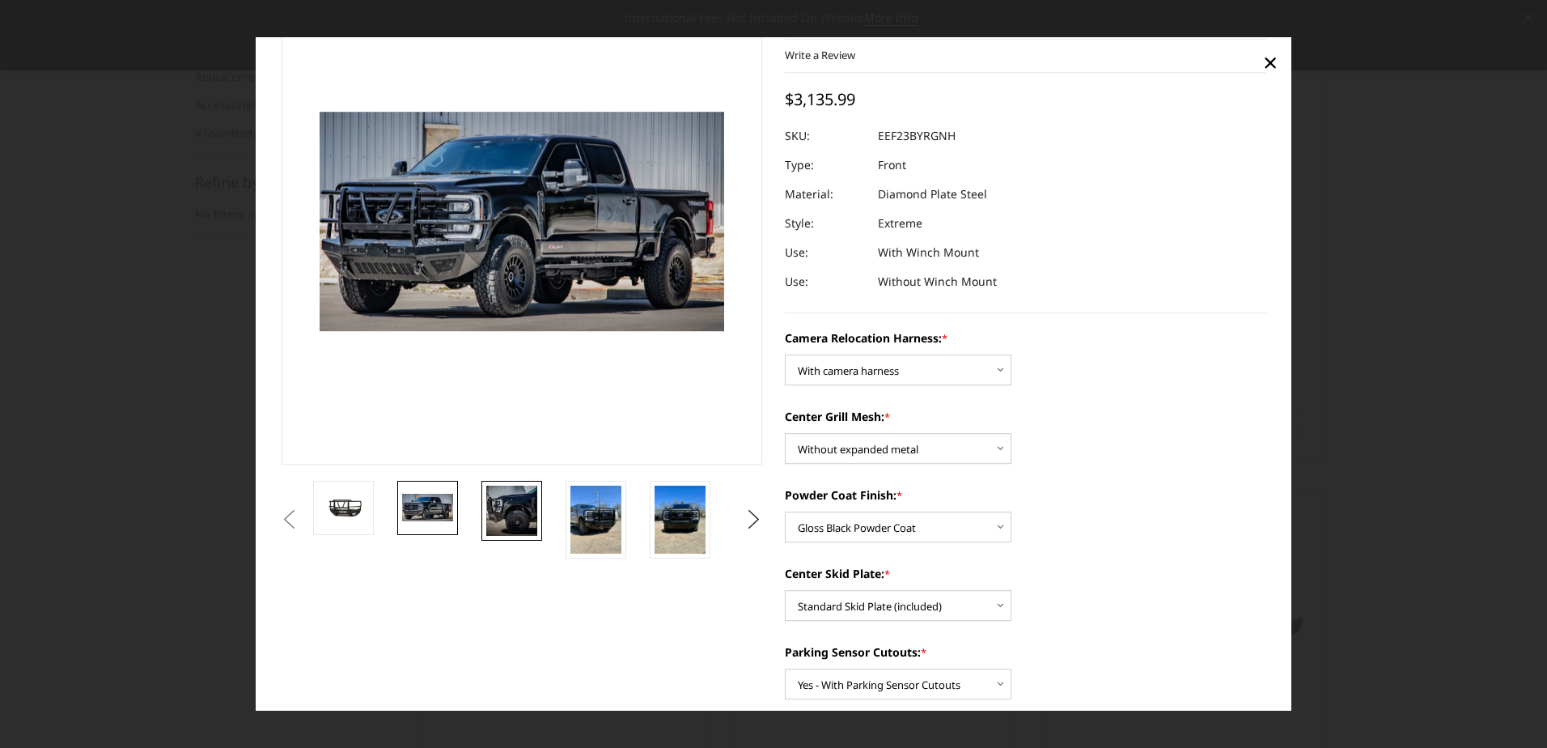
click at [517, 503] on img at bounding box center [511, 511] width 51 height 51
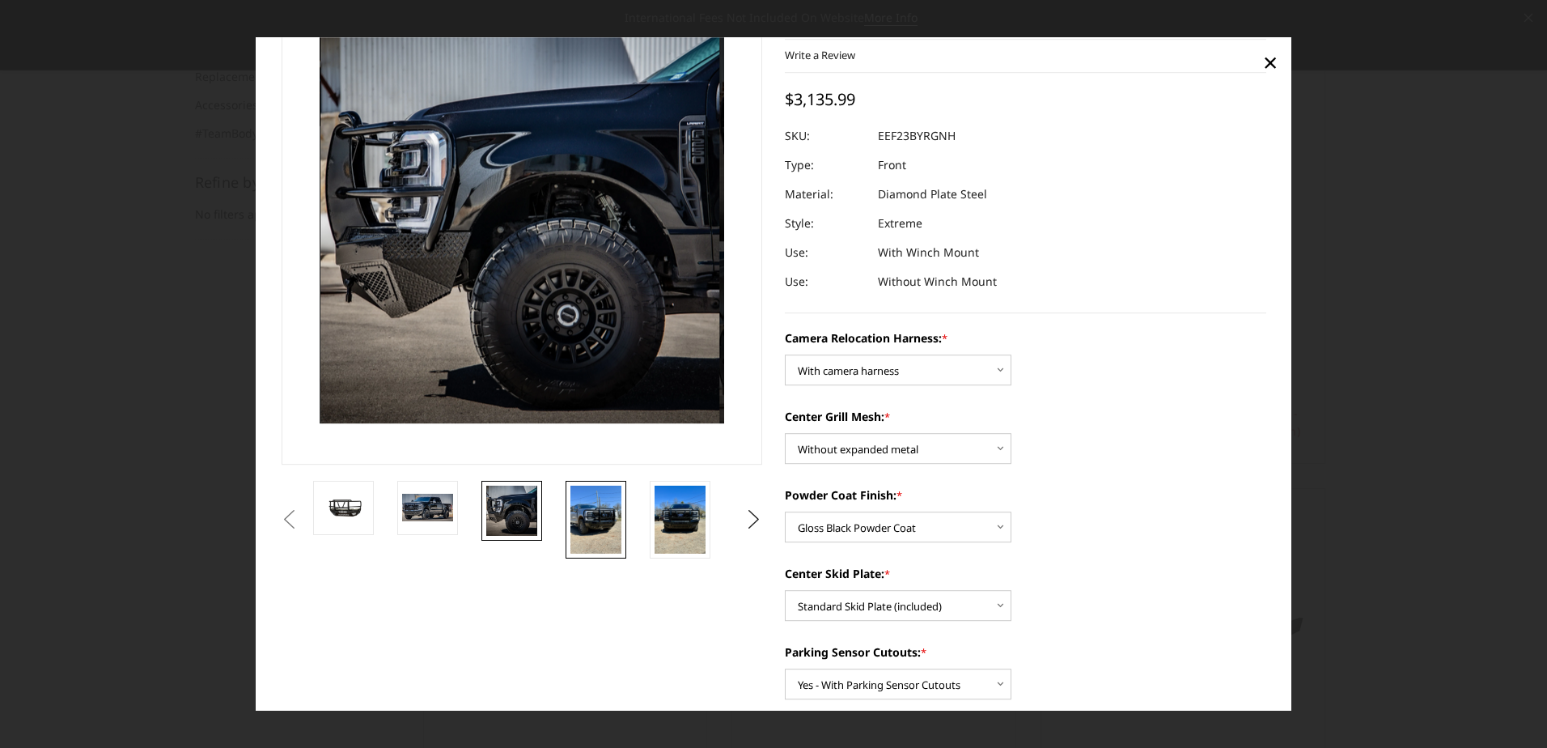
click at [574, 515] on img at bounding box center [595, 520] width 51 height 68
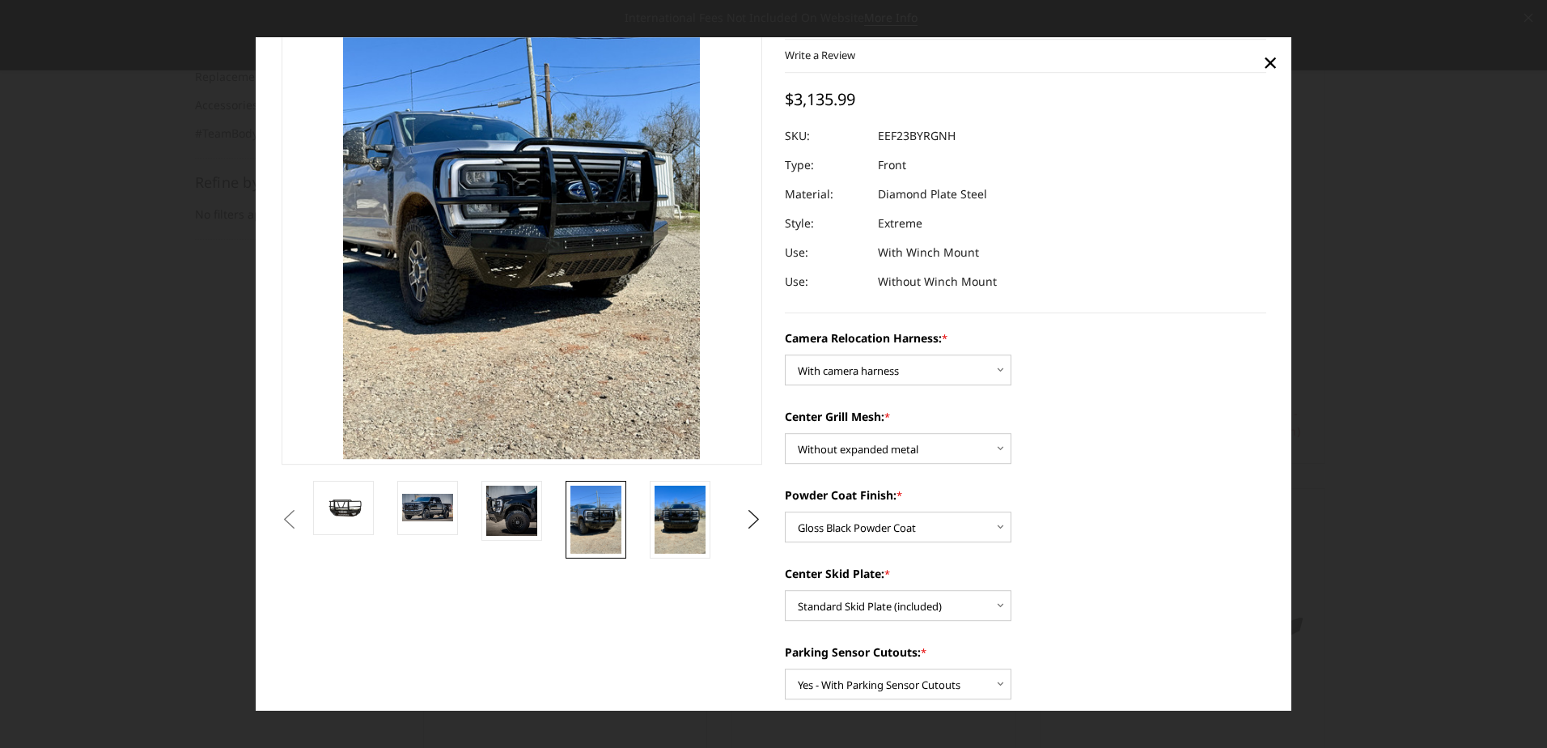
scroll to position [49, 0]
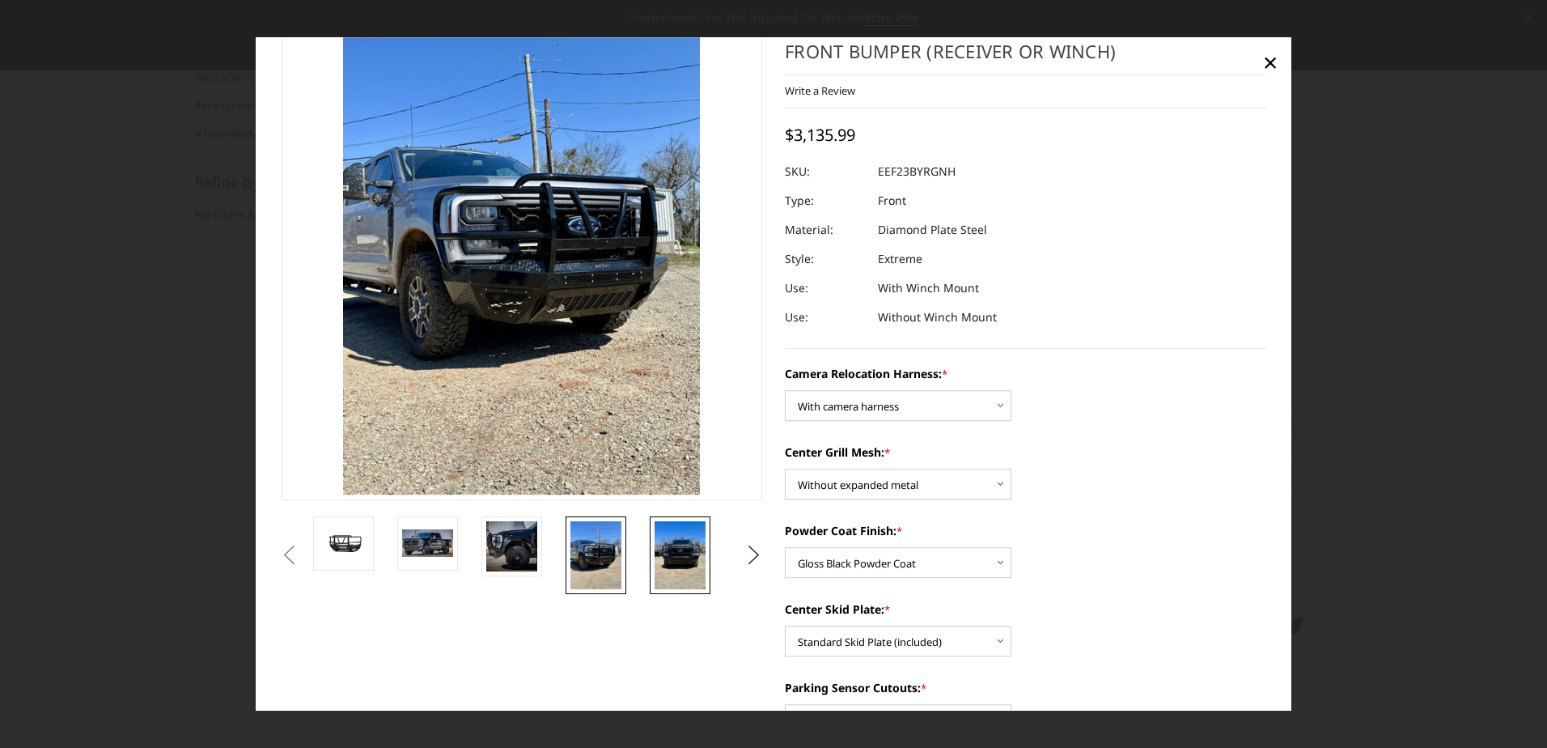
click at [679, 532] on img at bounding box center [680, 555] width 51 height 68
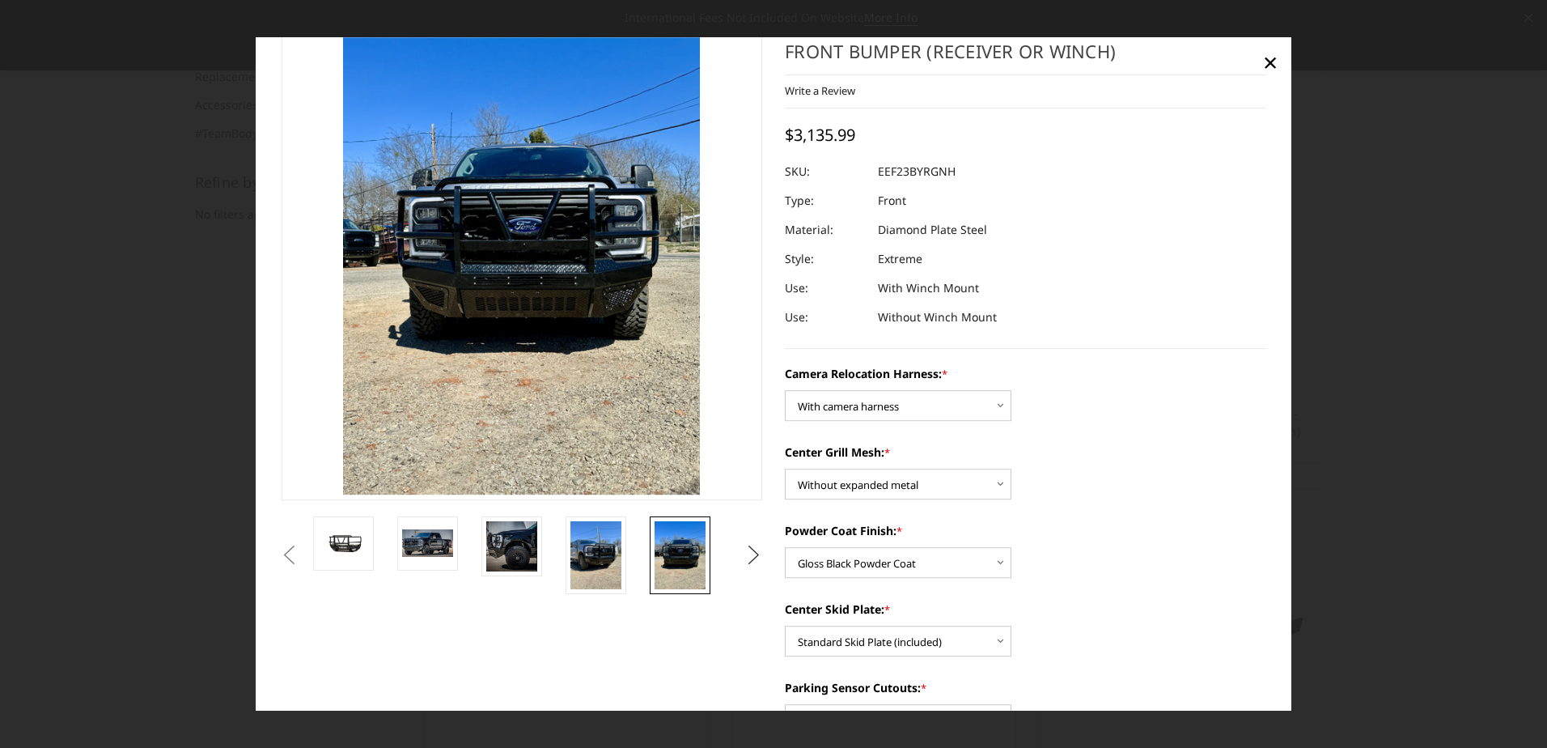
click at [744, 549] on button "Next" at bounding box center [754, 555] width 24 height 24
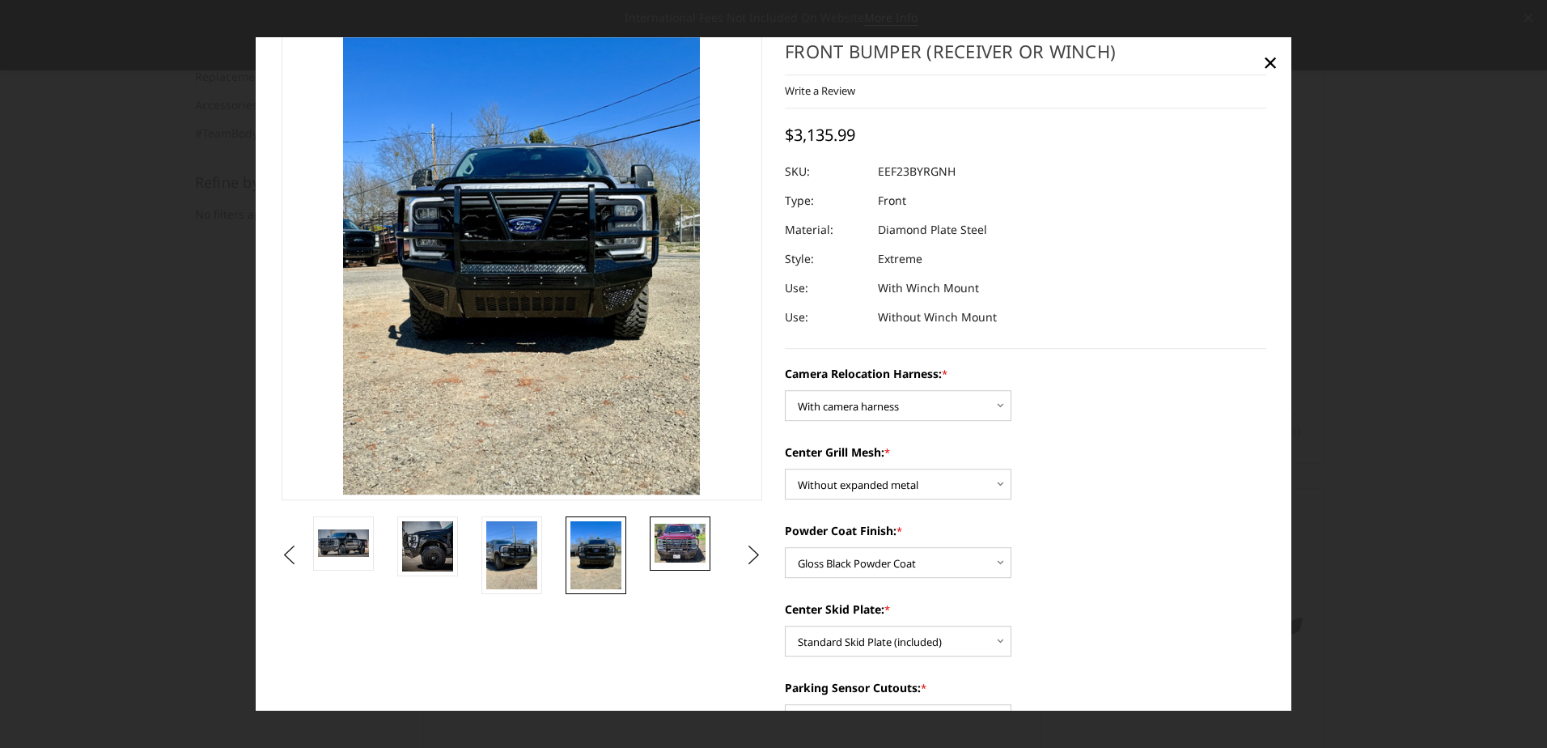
click at [686, 550] on img at bounding box center [680, 543] width 51 height 38
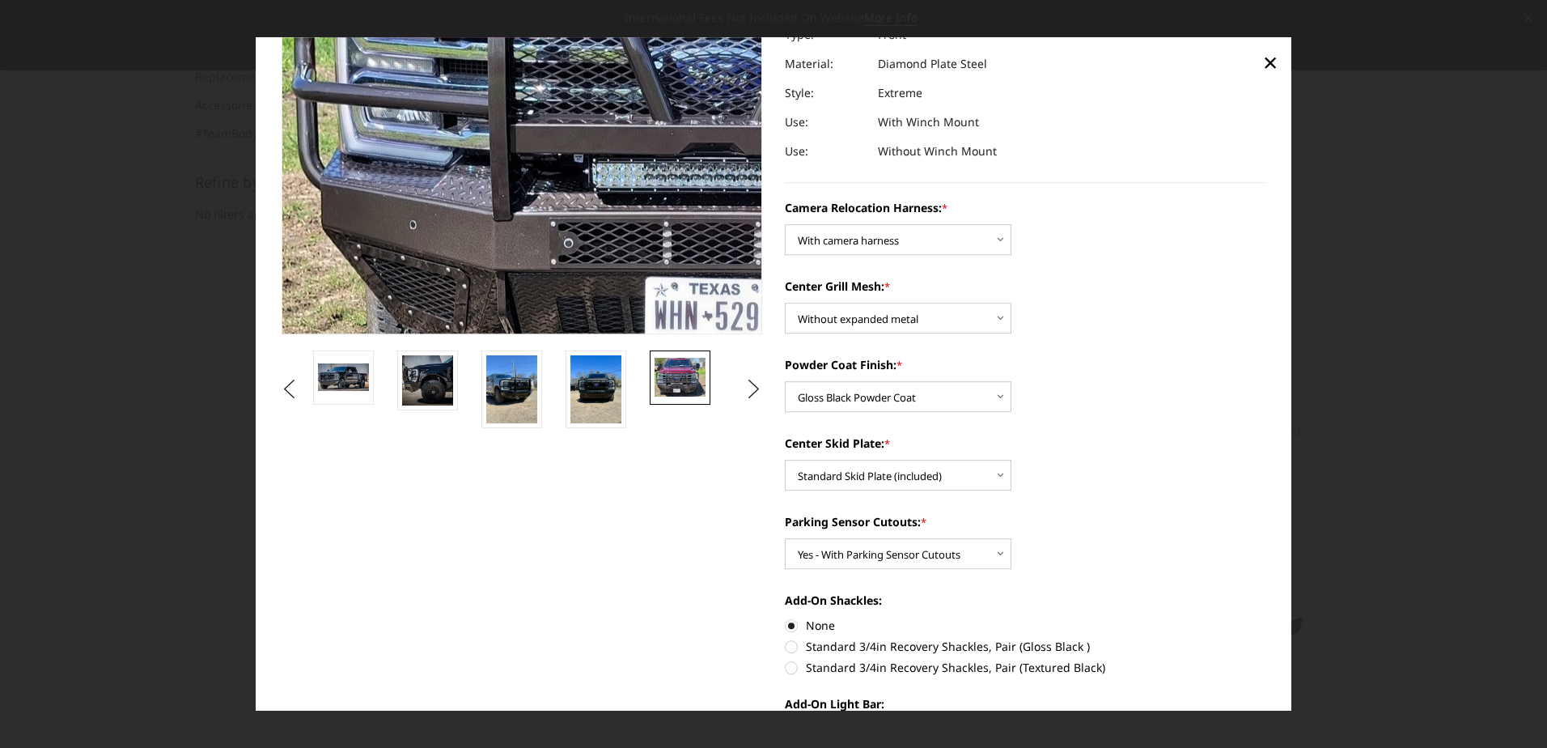
scroll to position [215, 0]
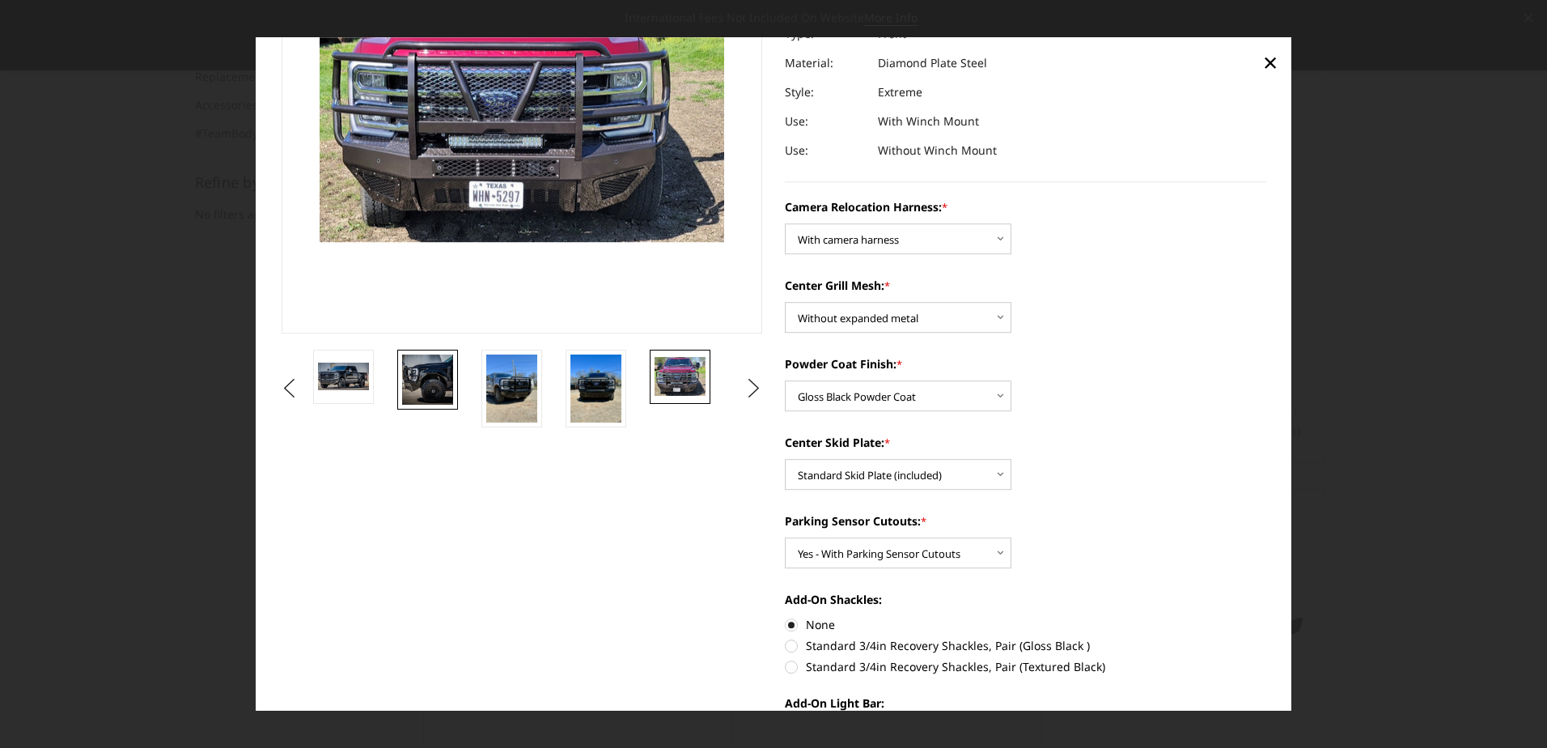
click at [426, 374] on img at bounding box center [427, 379] width 51 height 51
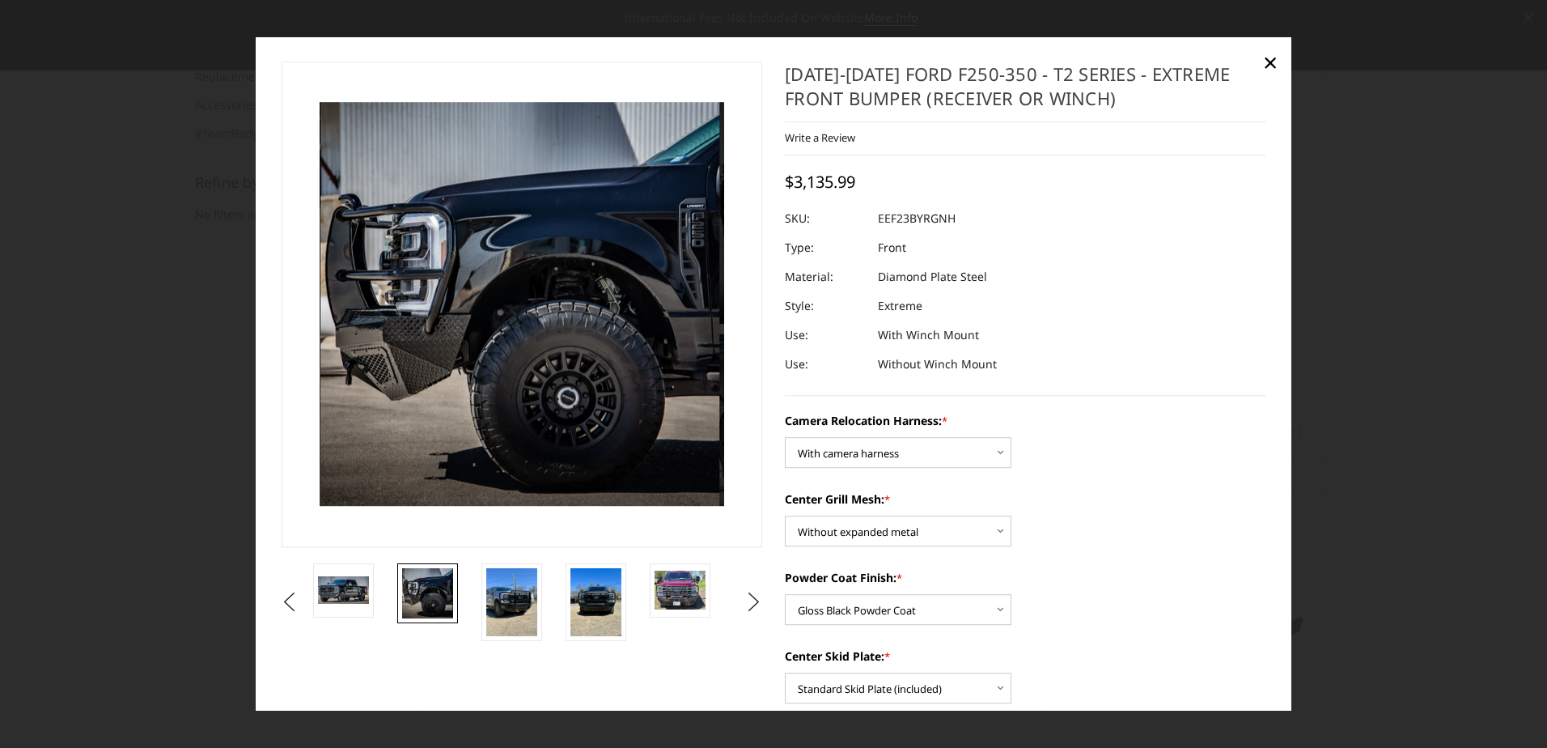
scroll to position [0, 0]
